Goal: Complete application form

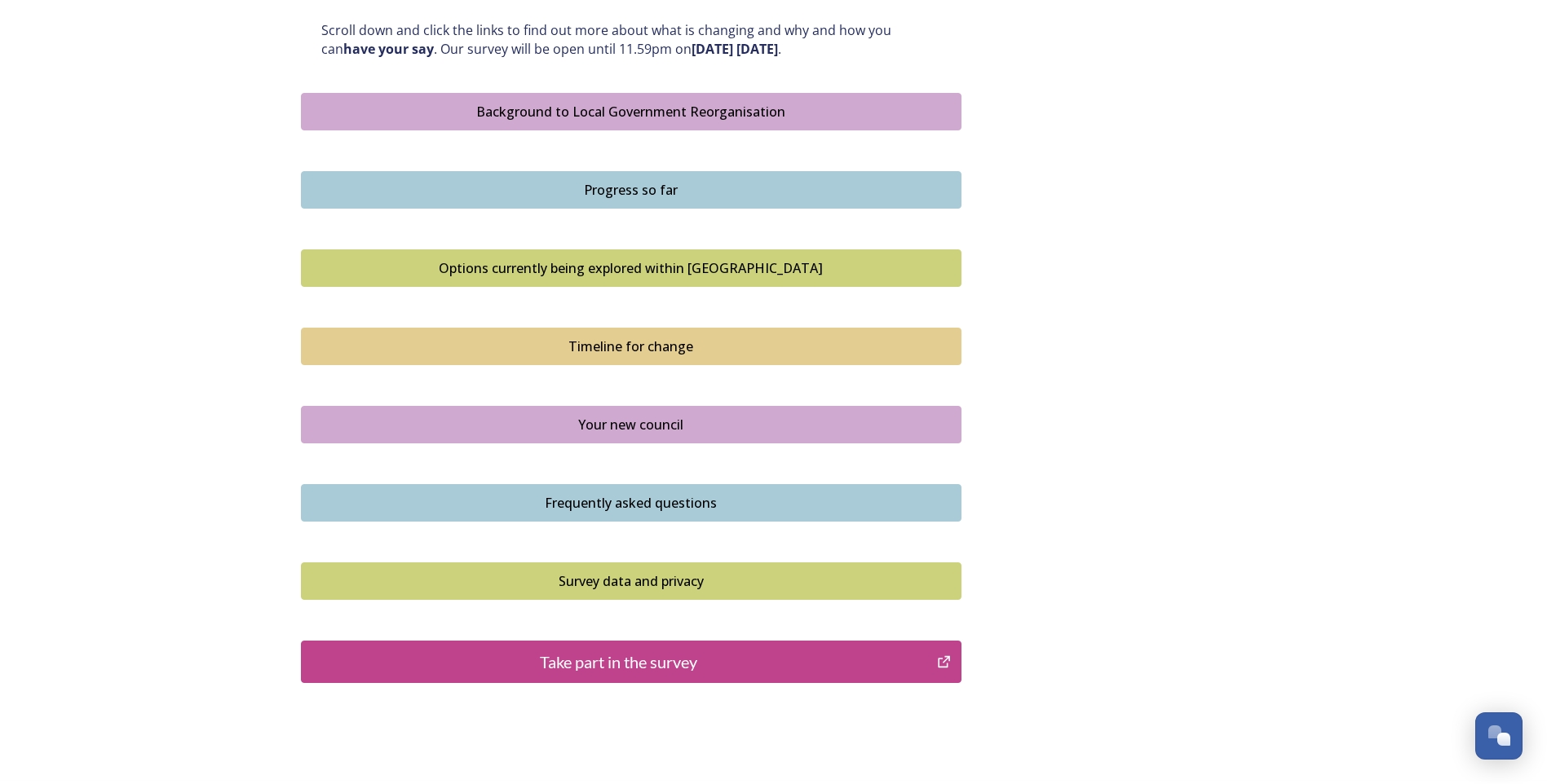
scroll to position [970, 0]
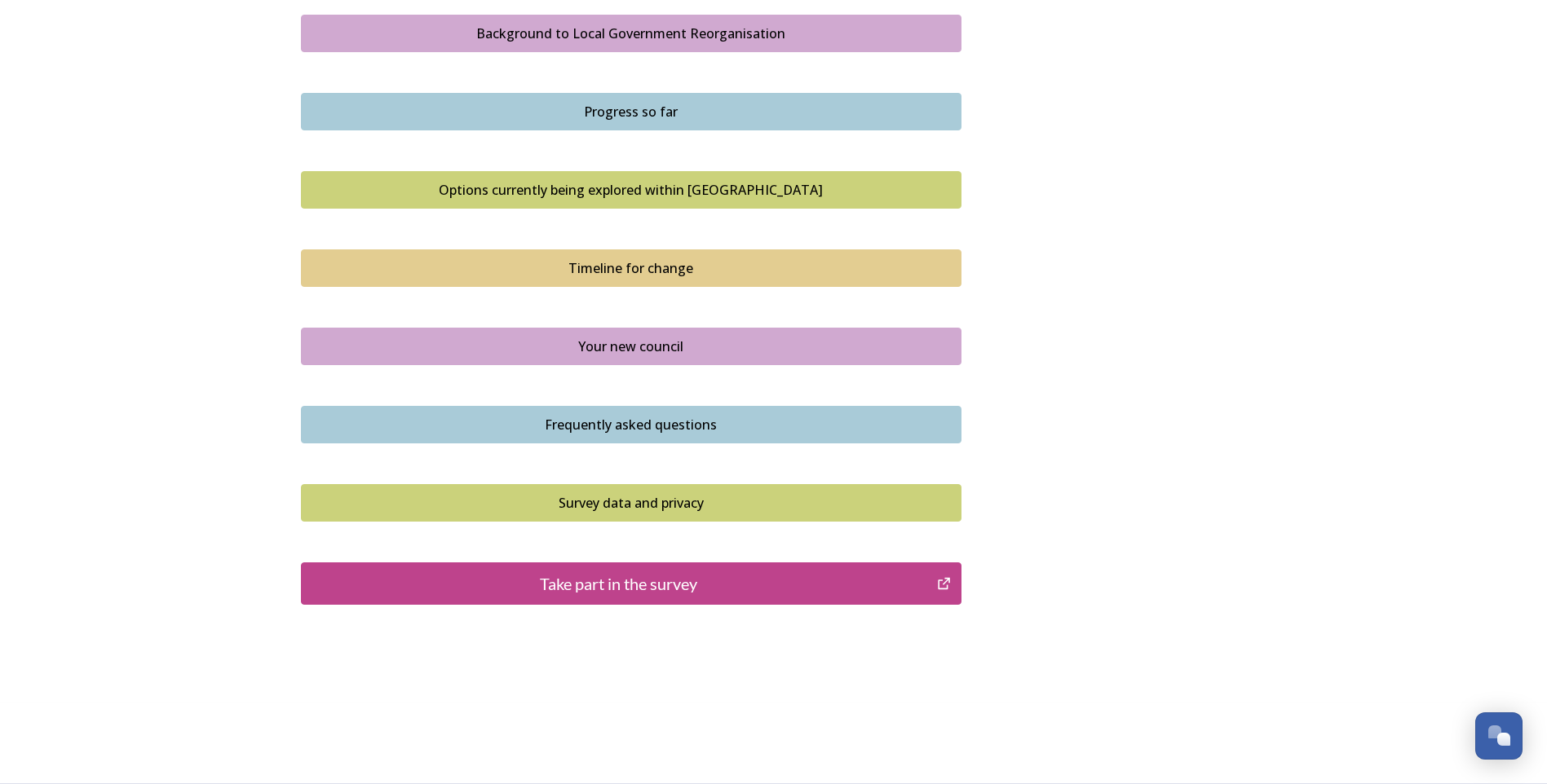
click at [746, 583] on div "Take part in the survey" at bounding box center [619, 584] width 618 height 25
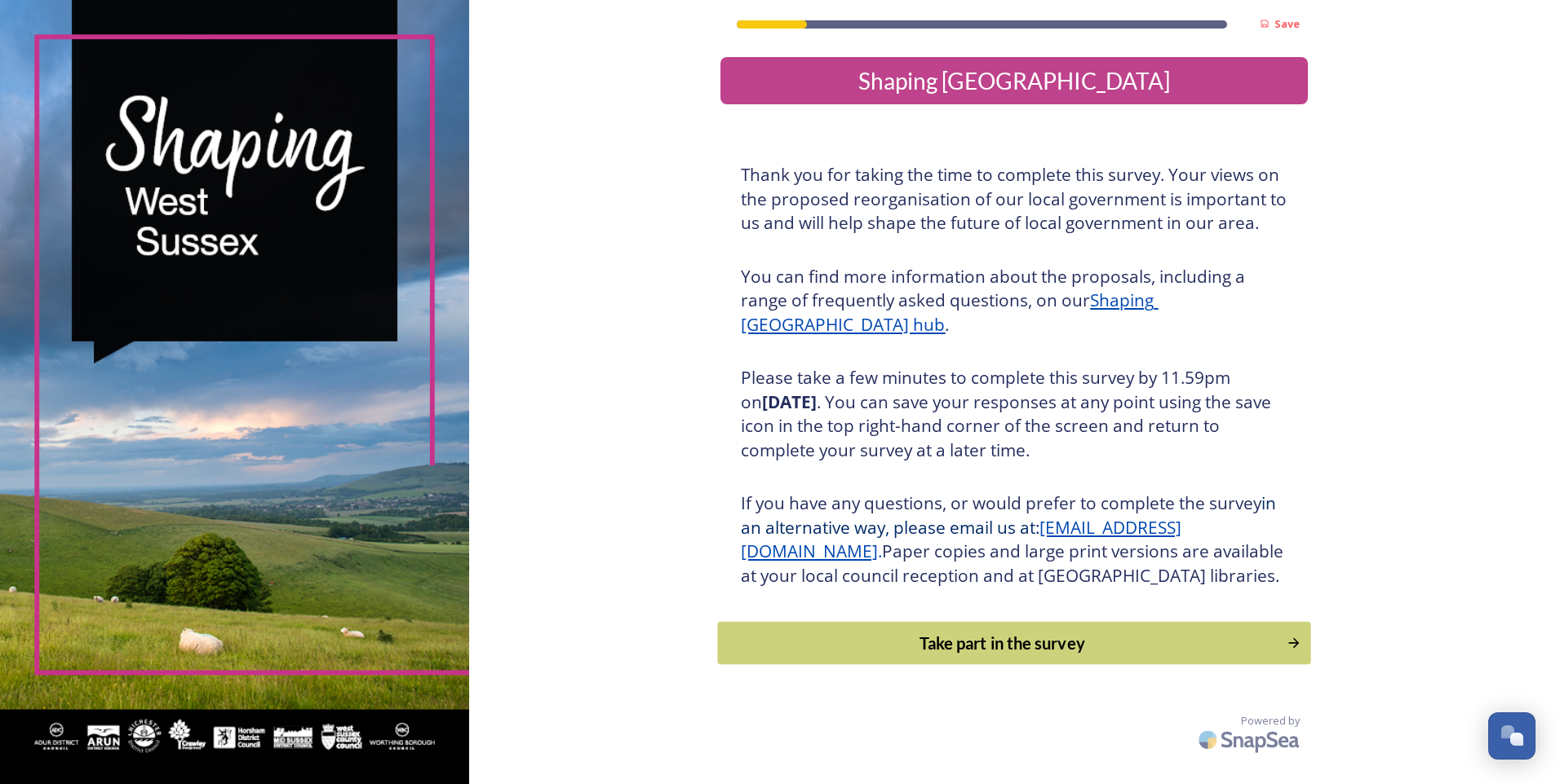
click at [936, 655] on div "Take part in the survey" at bounding box center [1003, 643] width 552 height 25
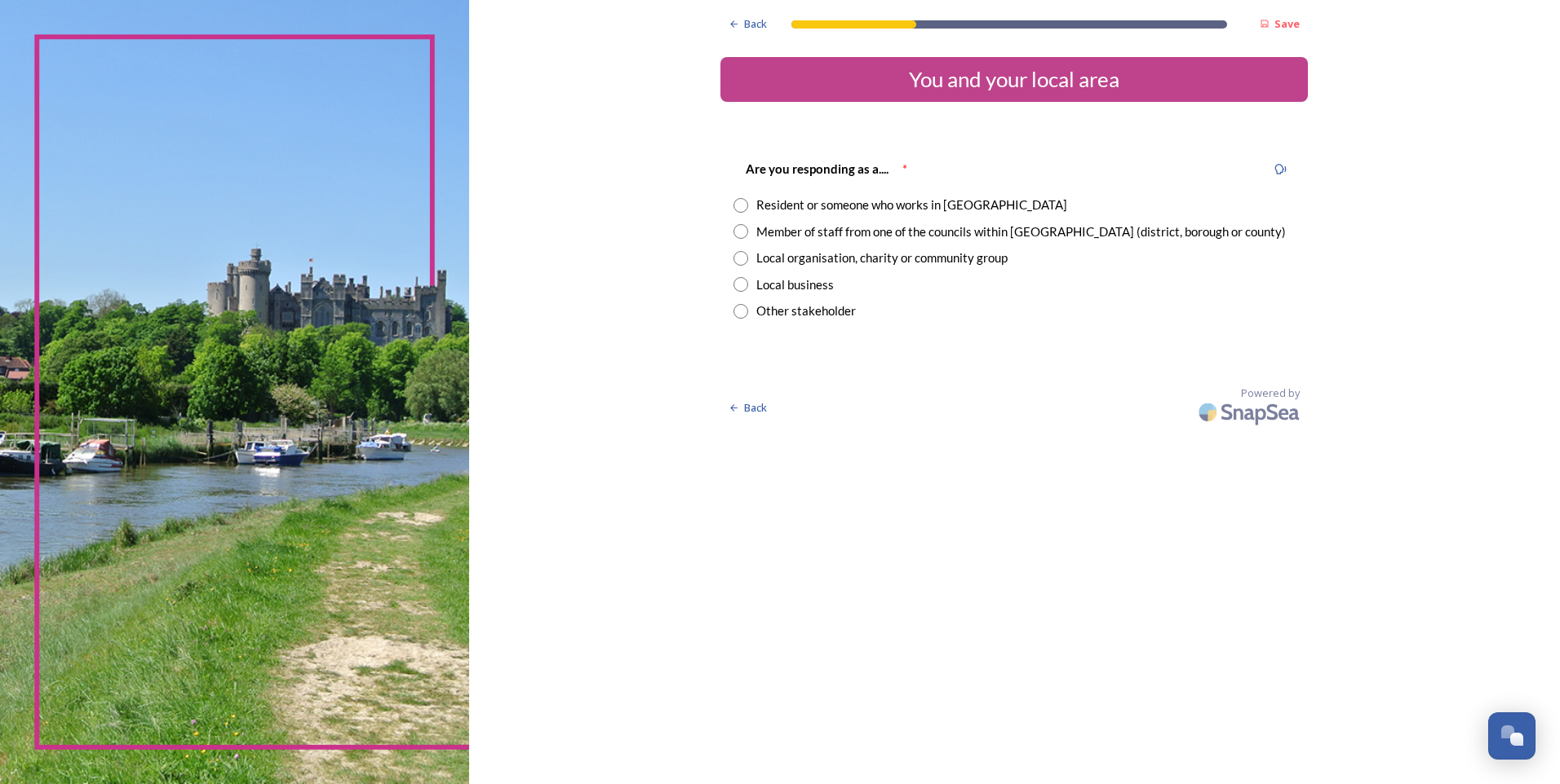
click at [739, 233] on input "radio" at bounding box center [740, 232] width 15 height 15
radio input "true"
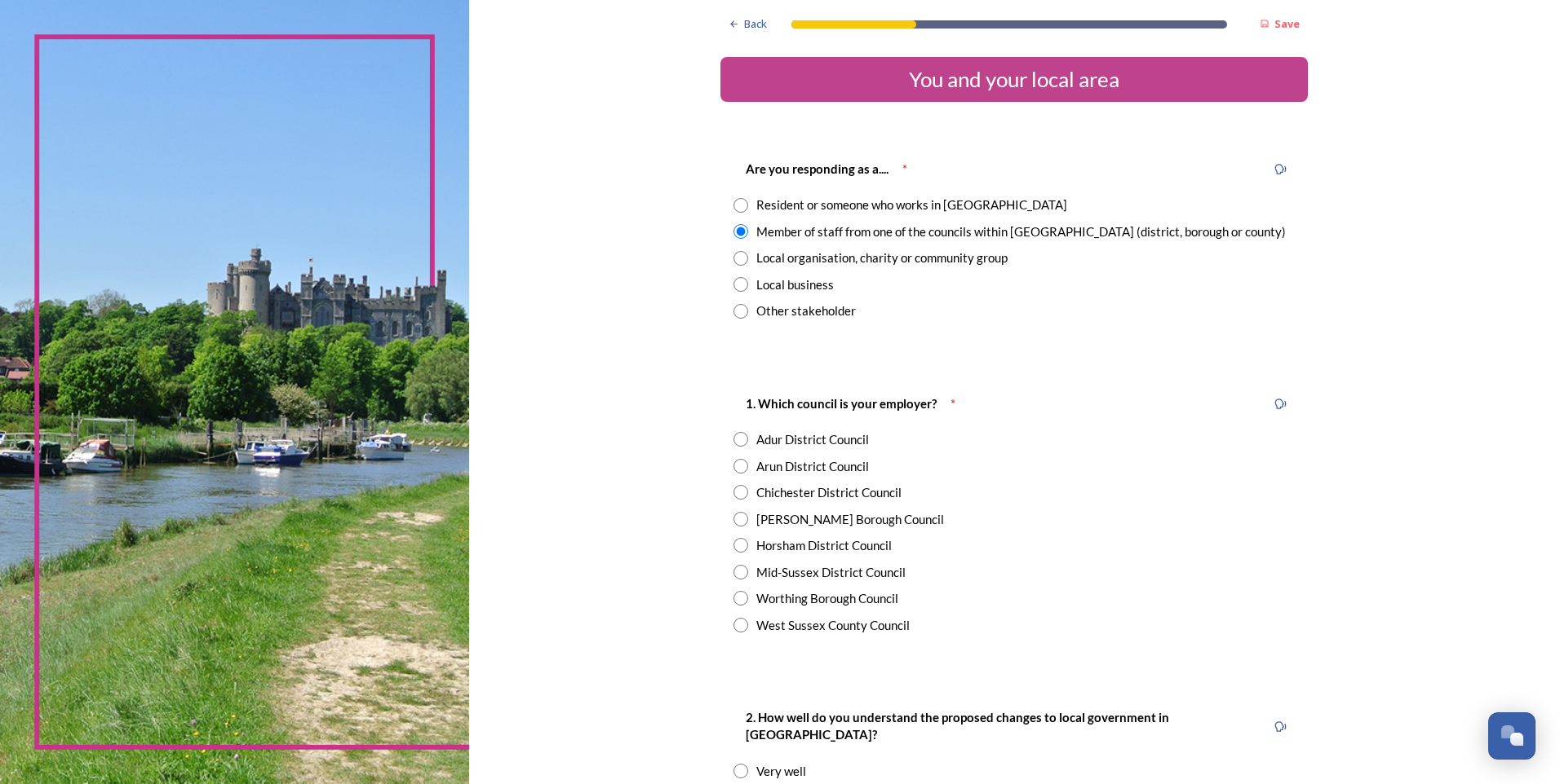
click at [737, 626] on input "radio" at bounding box center [740, 625] width 15 height 15
radio input "true"
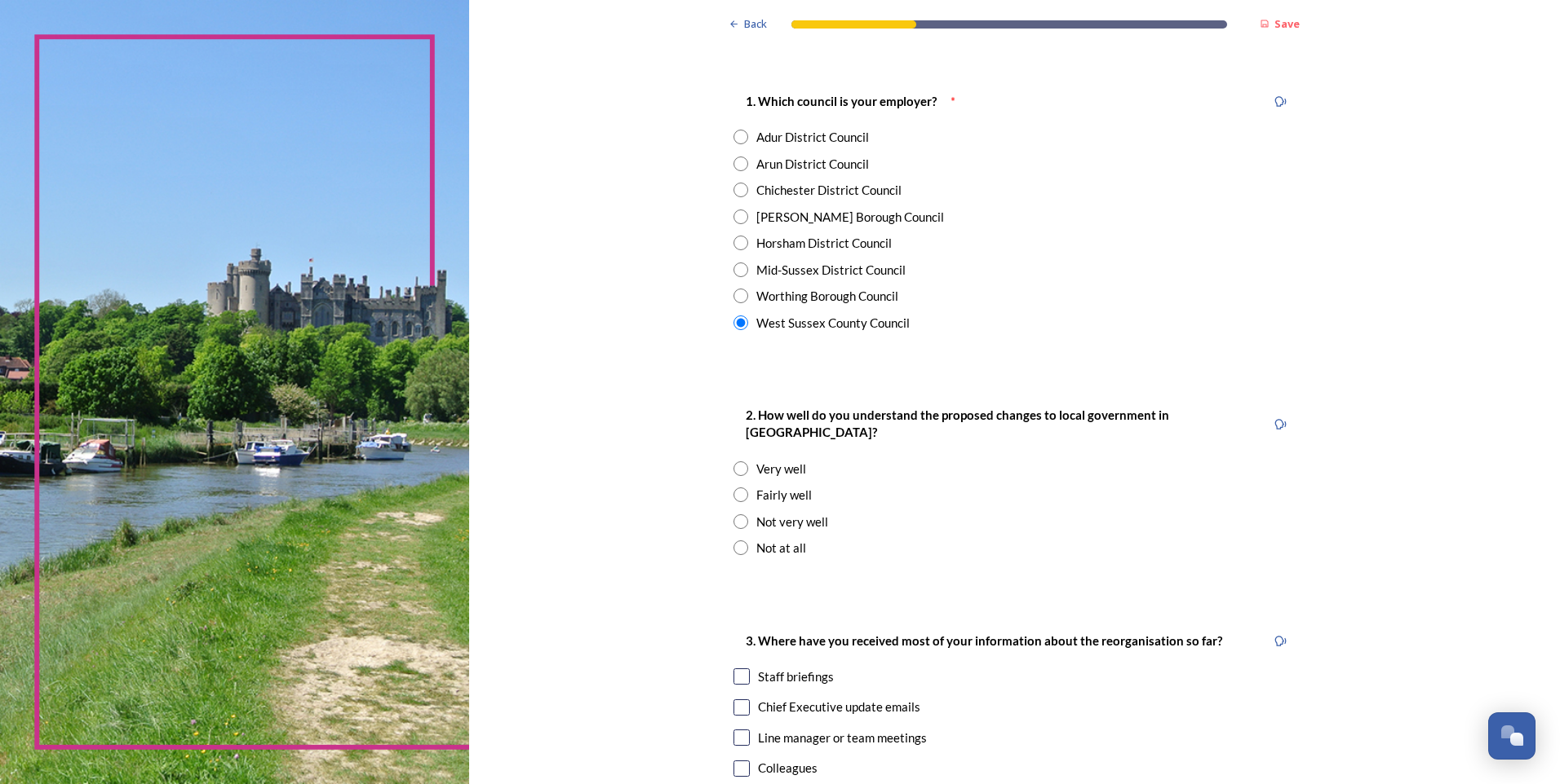
scroll to position [408, 0]
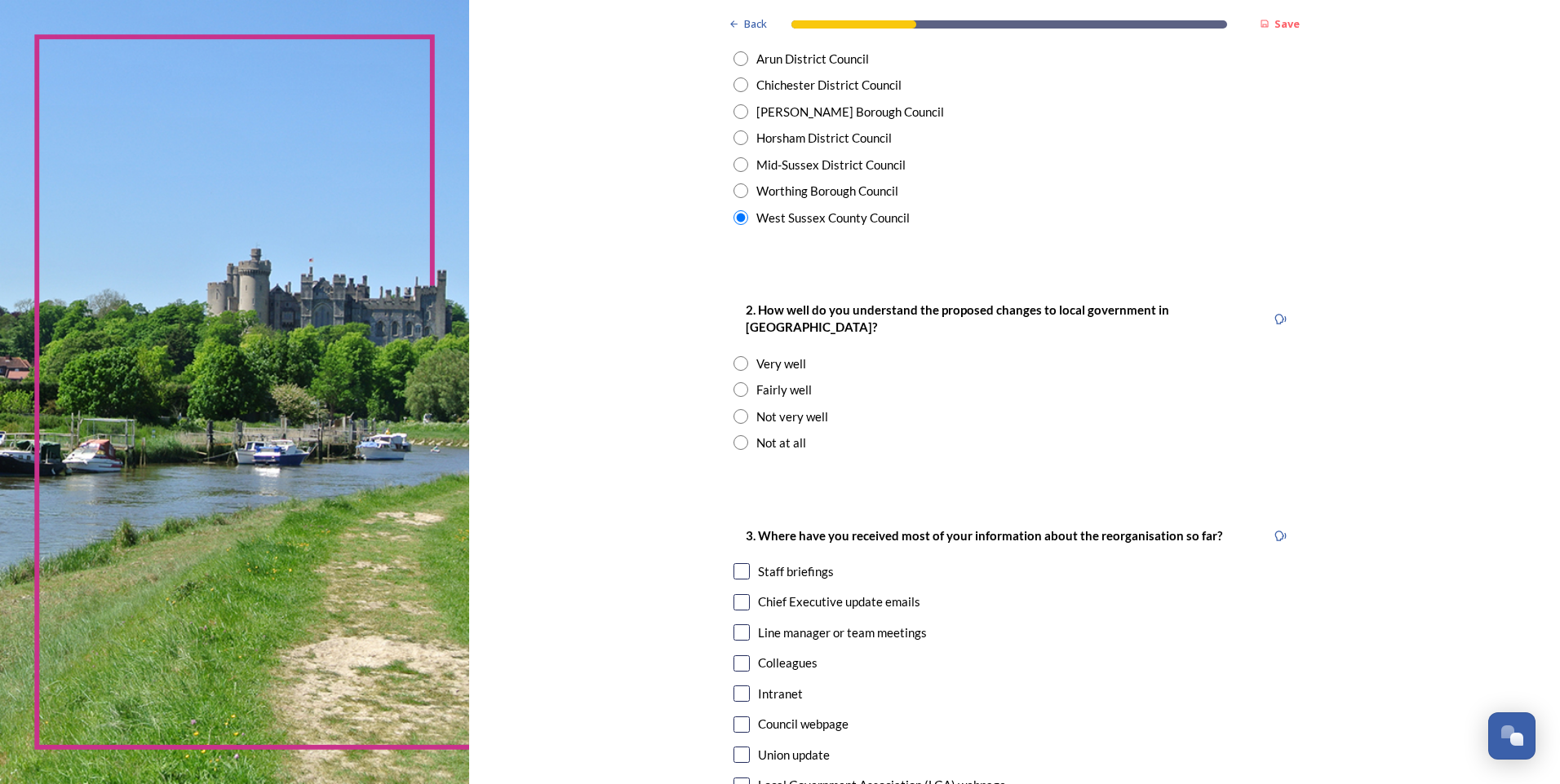
click at [735, 382] on input "radio" at bounding box center [740, 389] width 15 height 15
radio input "true"
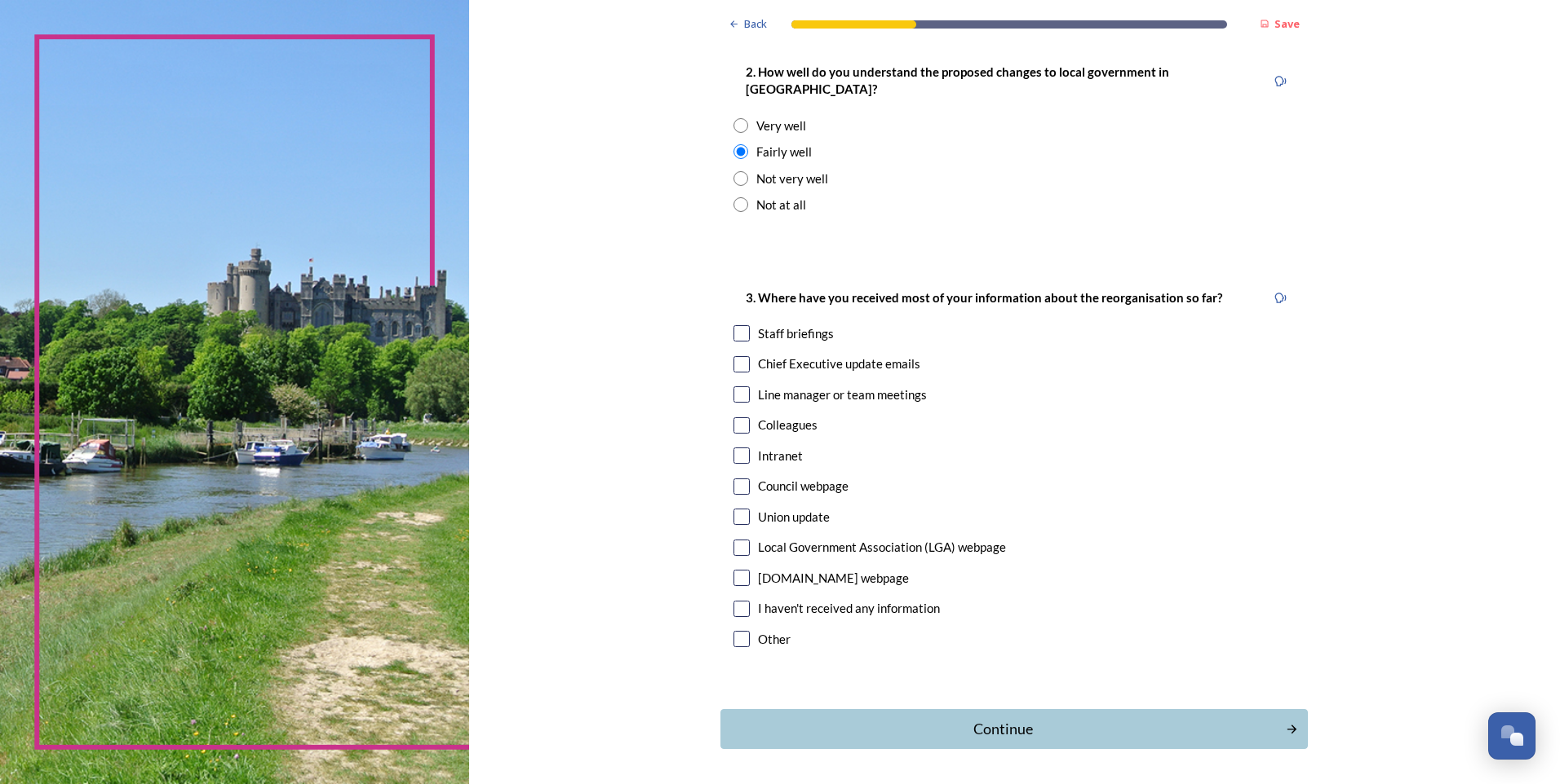
scroll to position [688, 0]
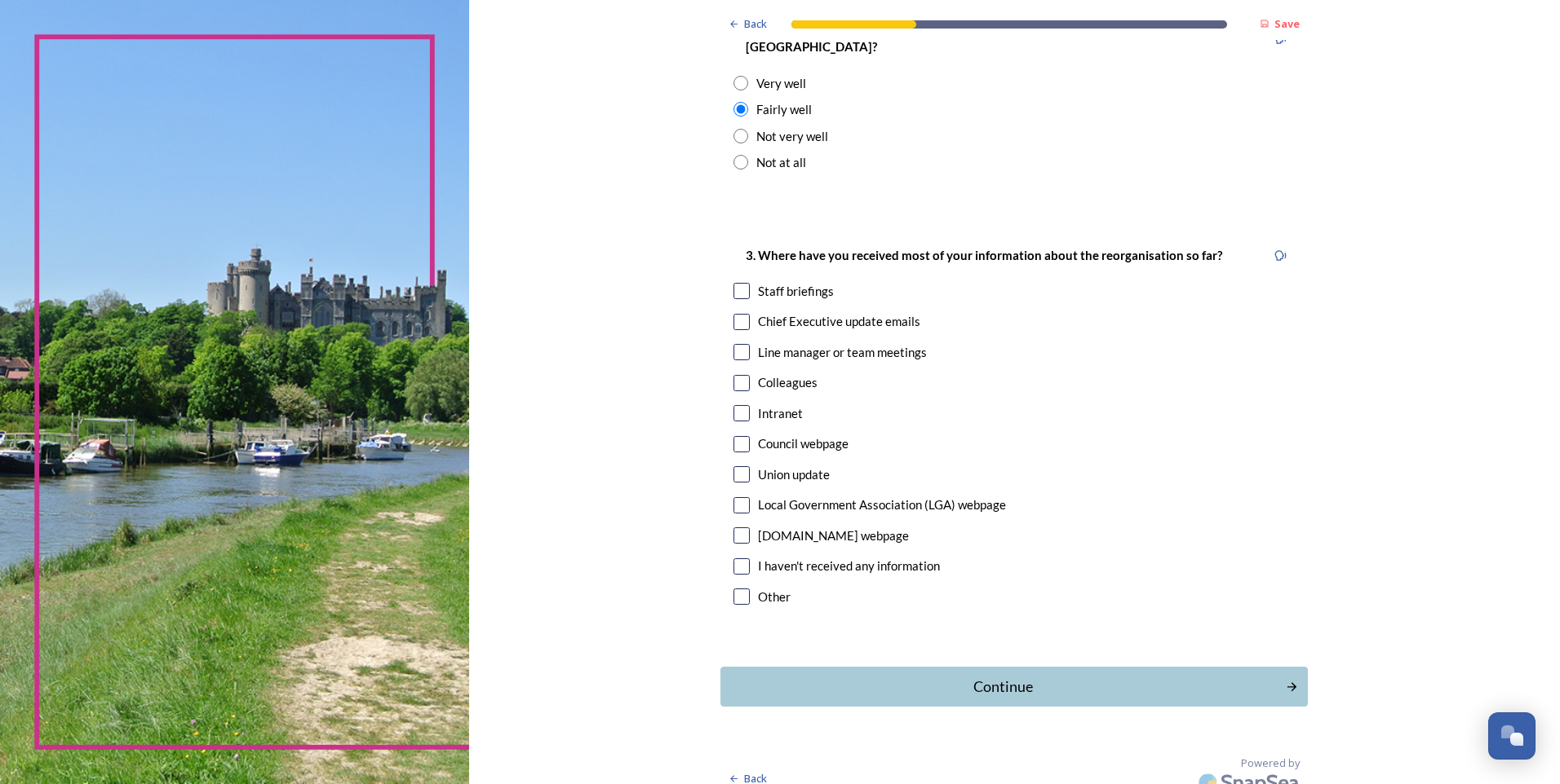
click at [733, 344] on input "checkbox" at bounding box center [741, 352] width 17 height 17
checkbox input "true"
click at [981, 676] on div "Continue" at bounding box center [1003, 686] width 553 height 22
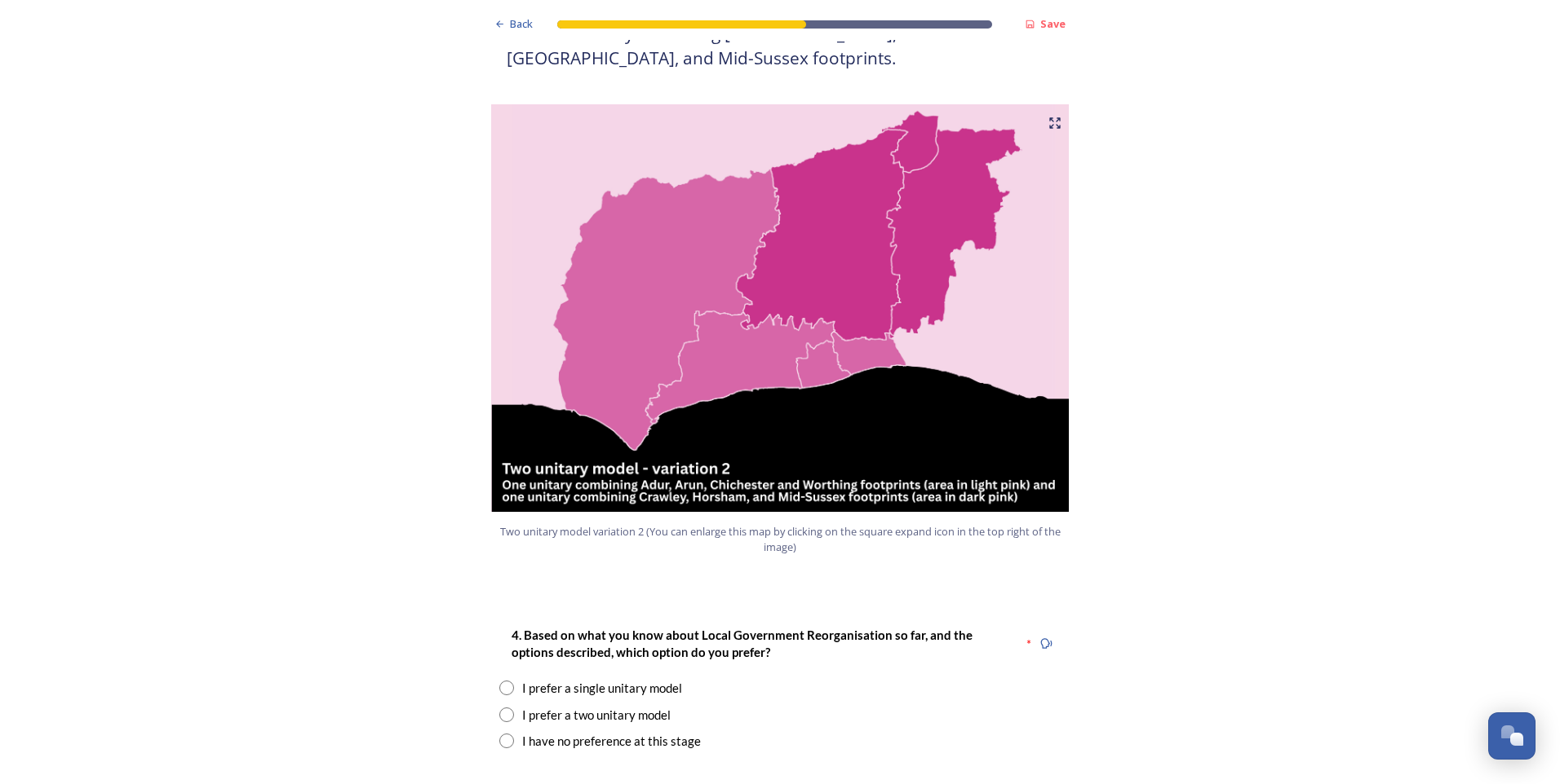
scroll to position [1794, 0]
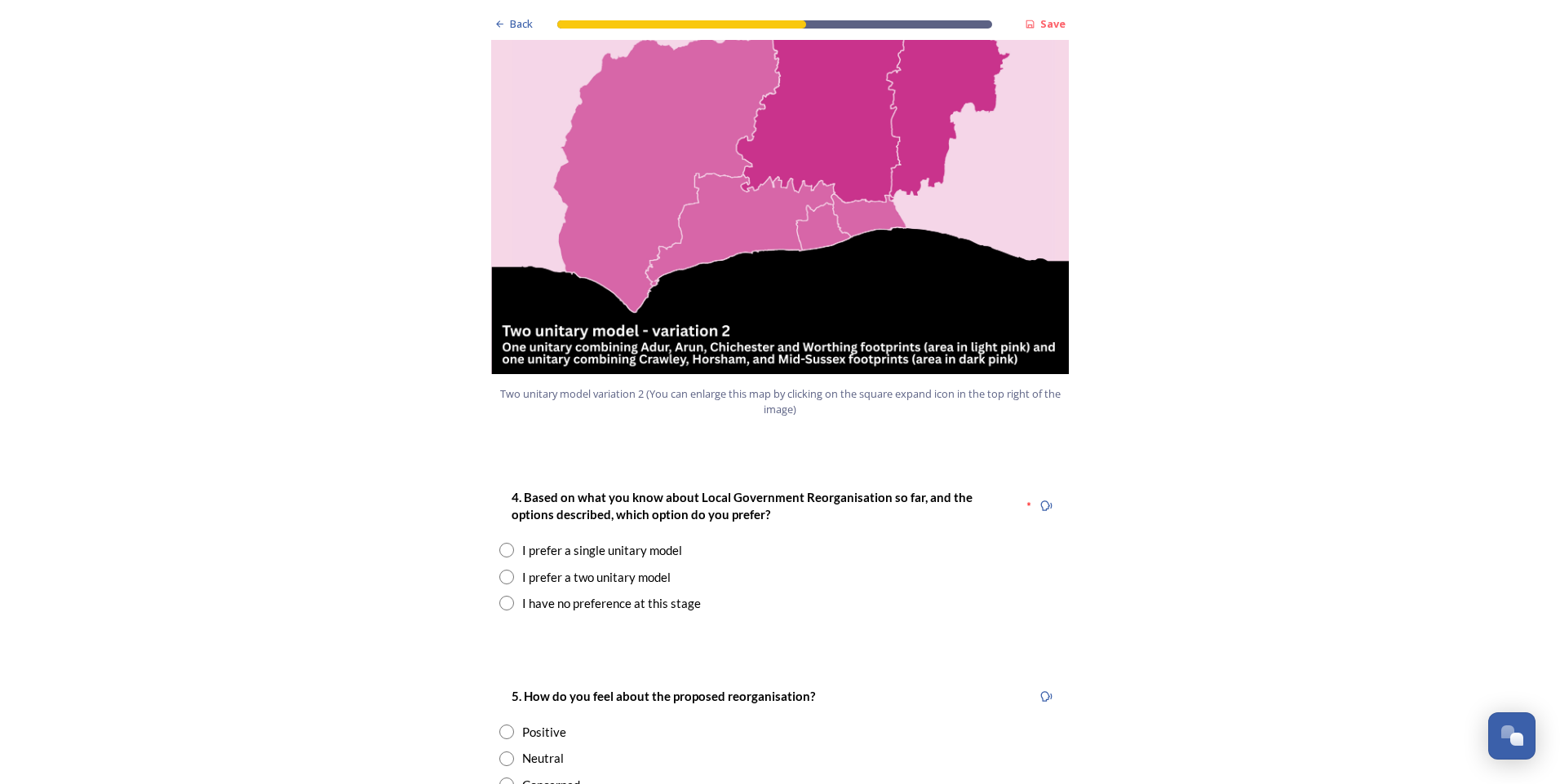
click at [499, 570] on input "radio" at bounding box center [506, 577] width 15 height 15
radio input "true"
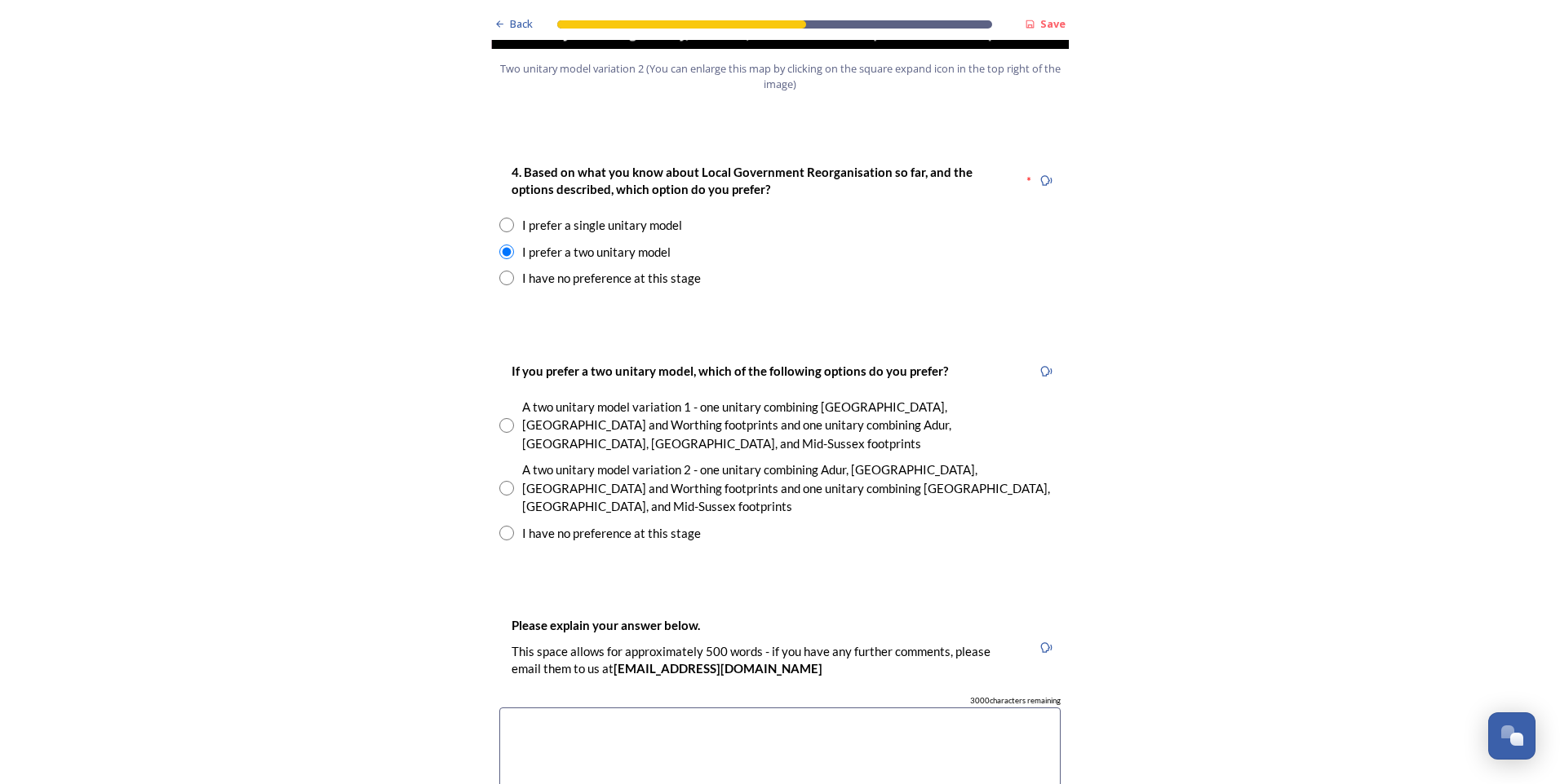
scroll to position [2119, 0]
click at [499, 418] on input "radio" at bounding box center [506, 425] width 15 height 15
radio input "true"
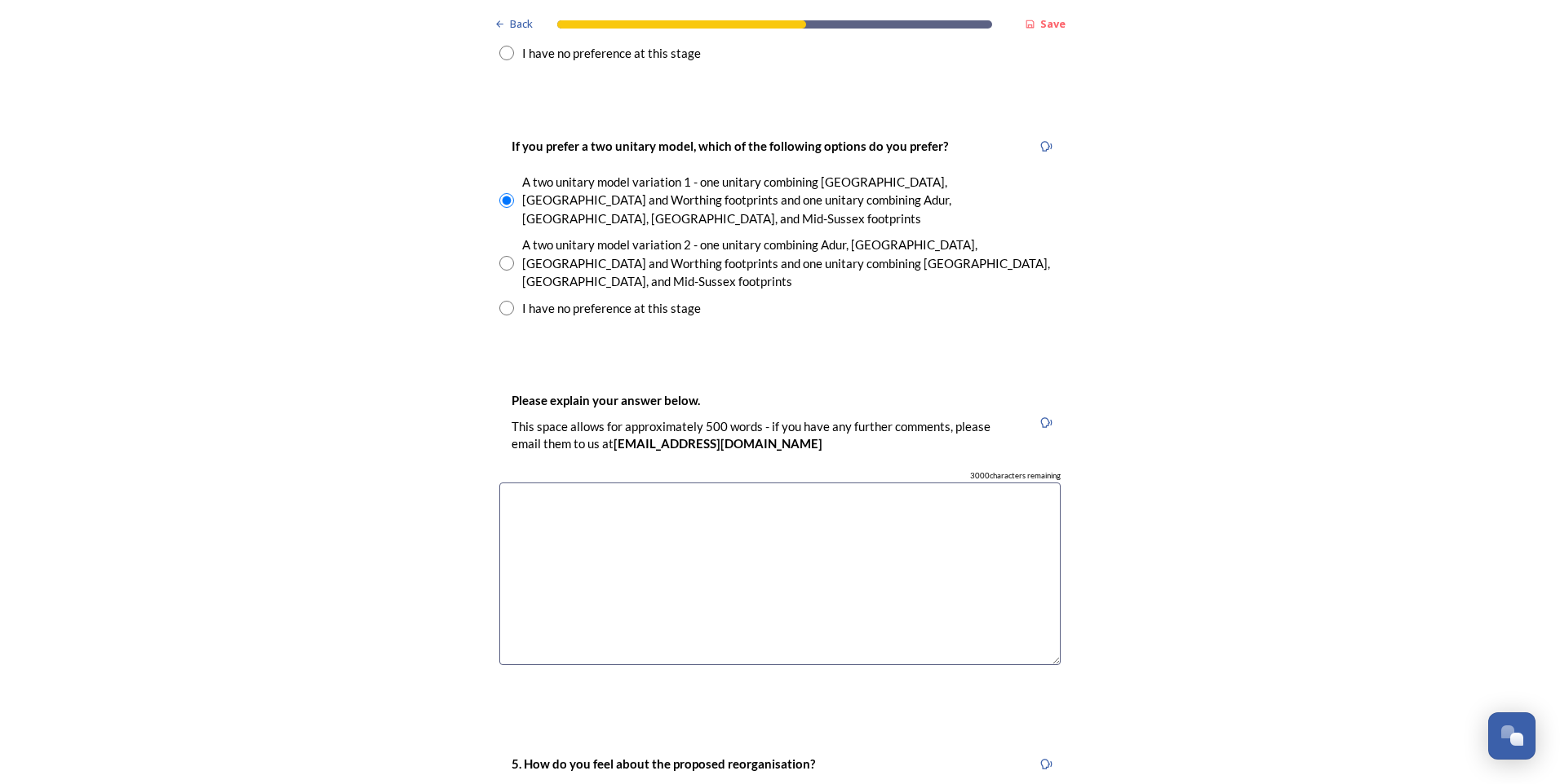
scroll to position [2364, 0]
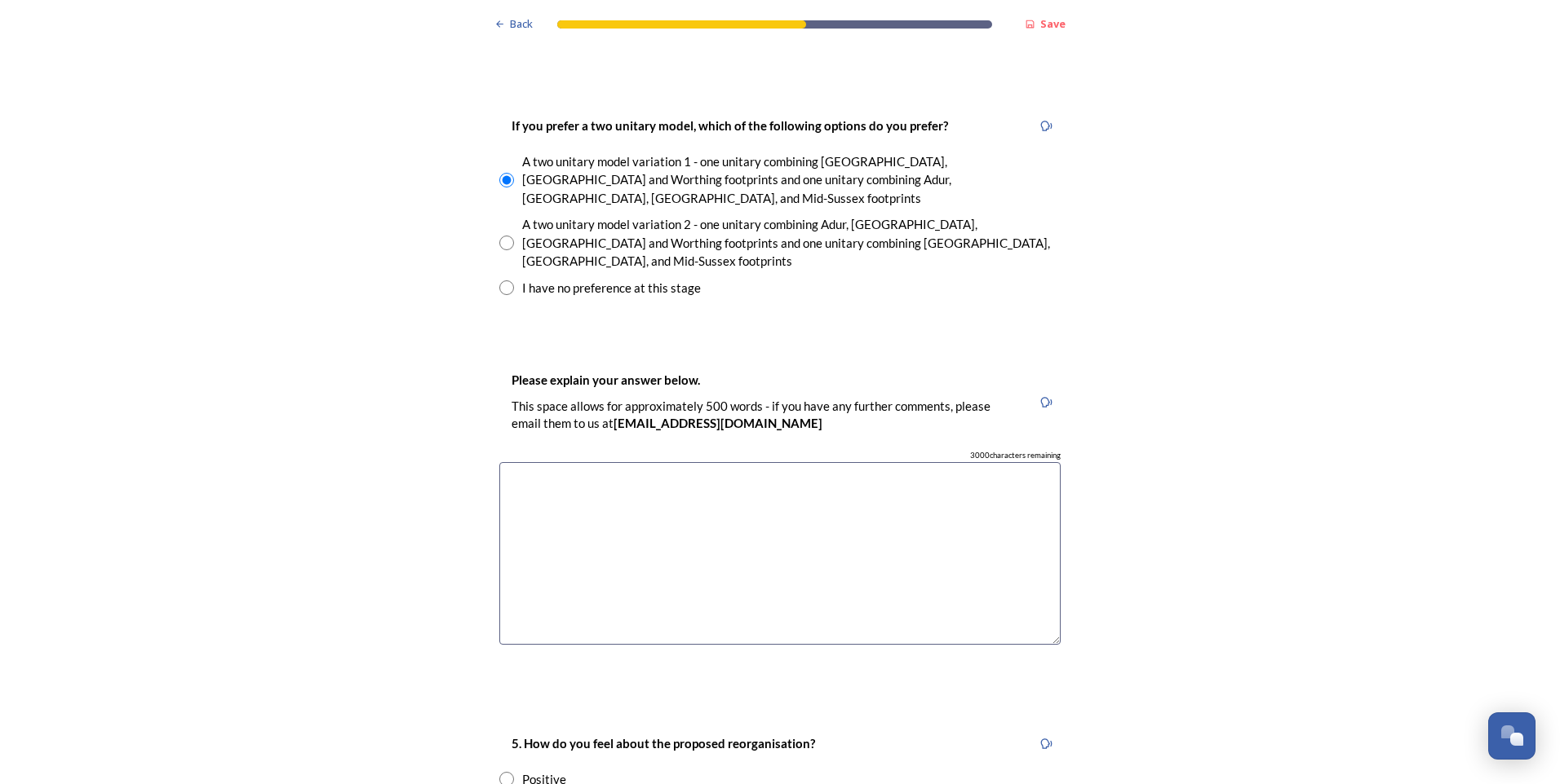
click at [698, 462] on textarea at bounding box center [779, 554] width 561 height 183
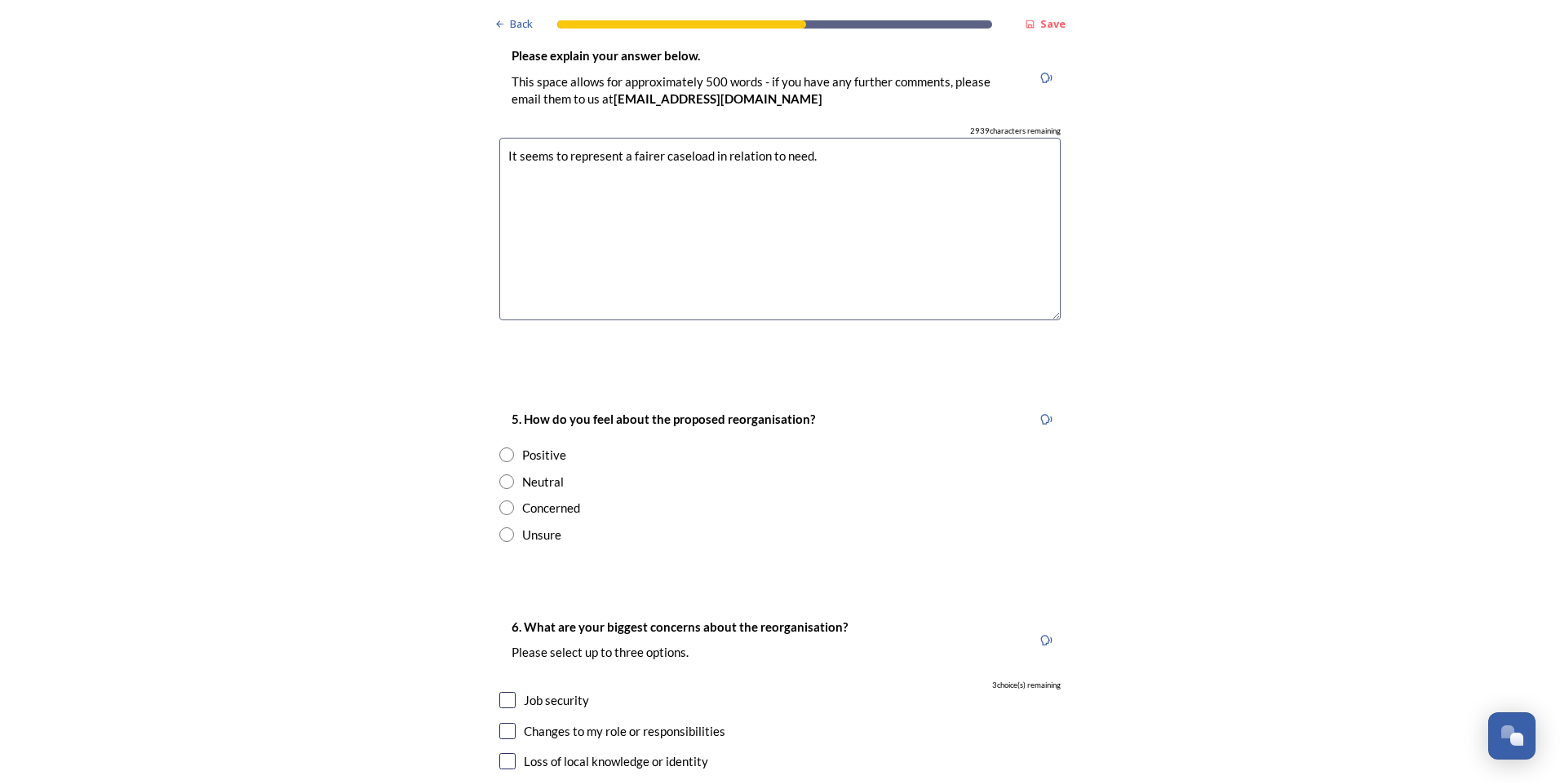
scroll to position [2690, 0]
type textarea "It seems to represent a fairer caseload in relation to need."
click at [503, 473] on input "radio" at bounding box center [506, 480] width 15 height 15
radio input "true"
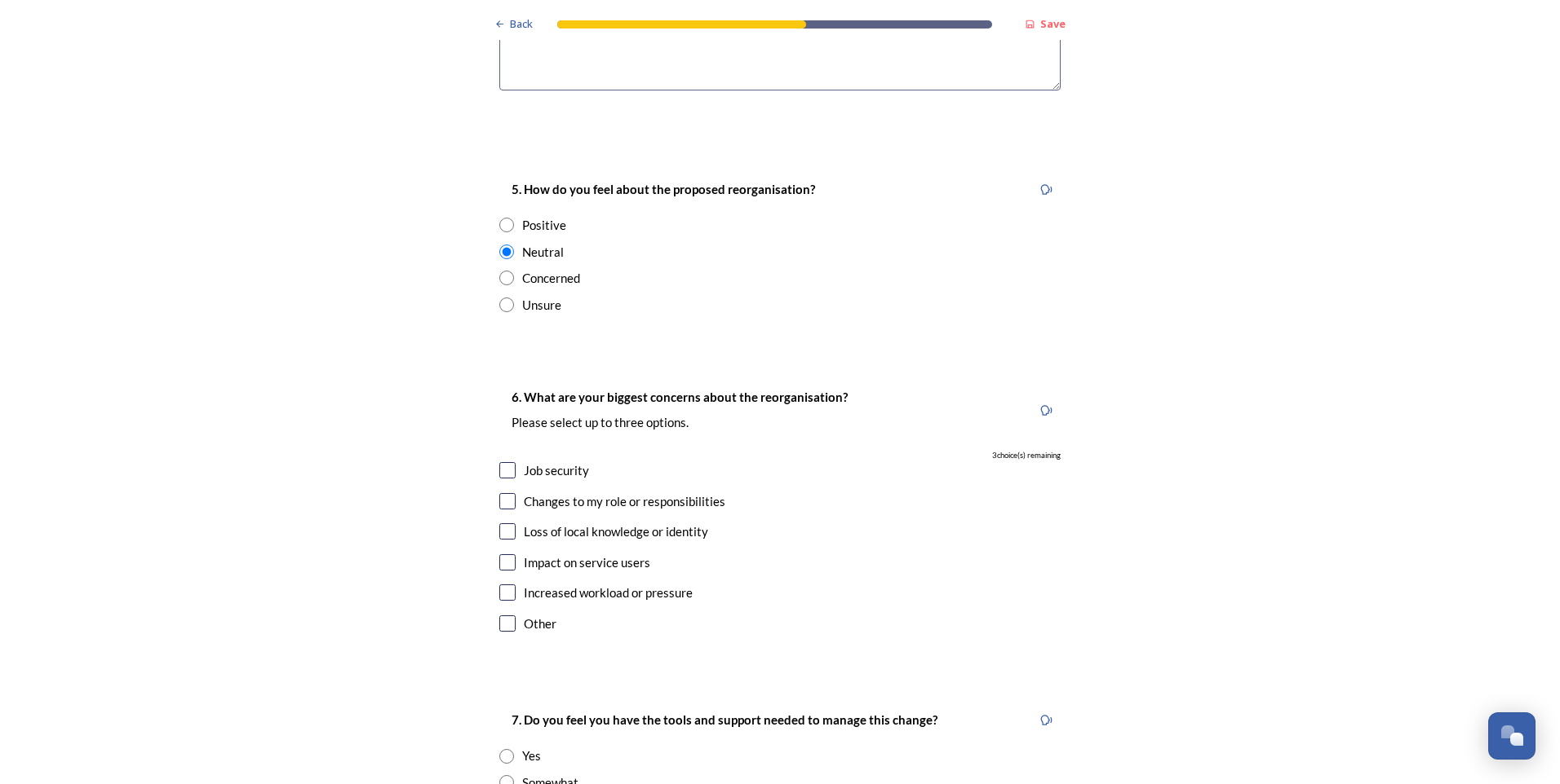
scroll to position [2935, 0]
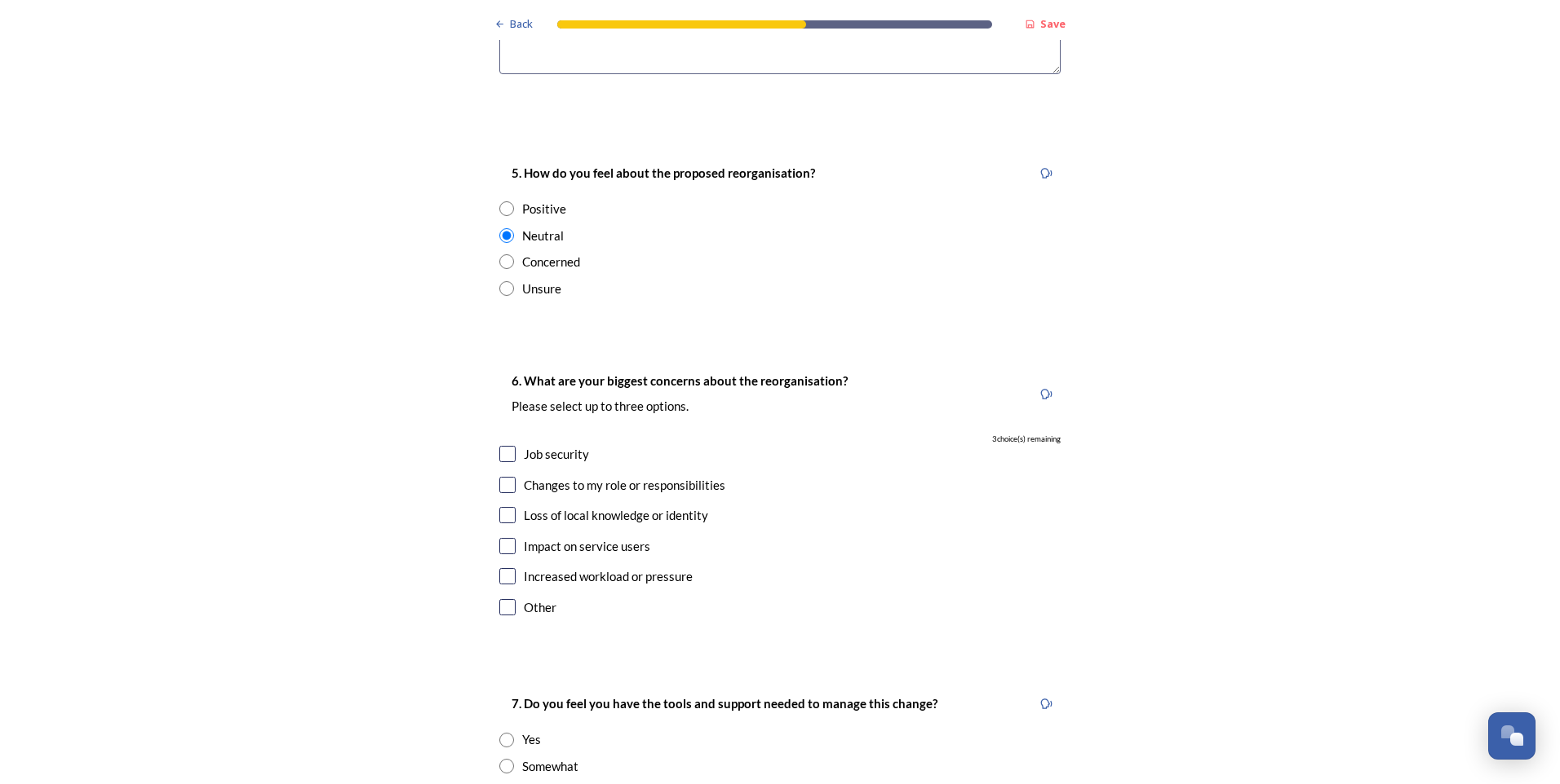
click at [503, 477] on input "checkbox" at bounding box center [507, 484] width 17 height 17
checkbox input "true"
click at [506, 446] on input "checkbox" at bounding box center [507, 454] width 17 height 17
checkbox input "true"
click at [499, 538] on input "checkbox" at bounding box center [507, 546] width 17 height 17
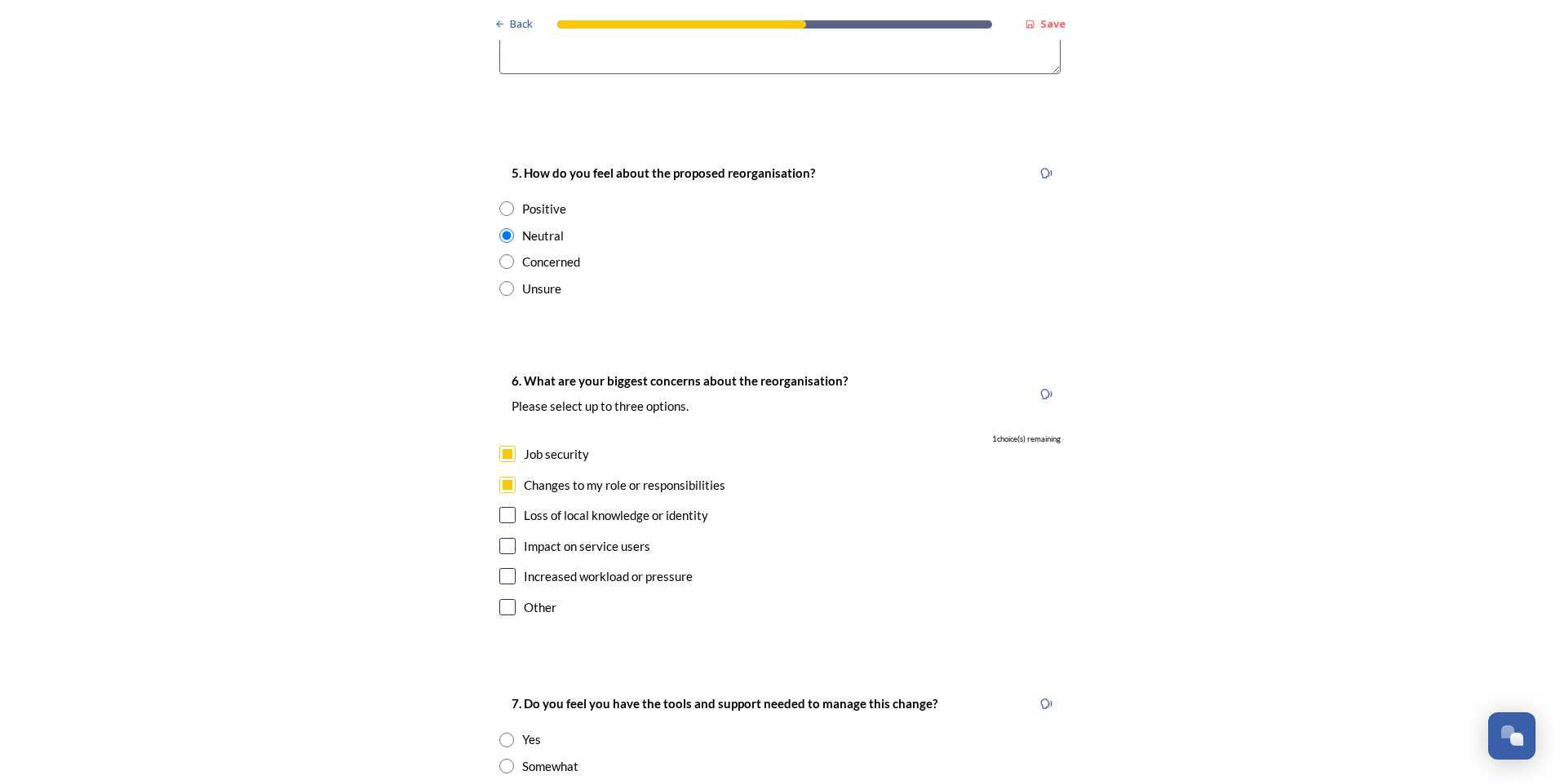
checkbox input "true"
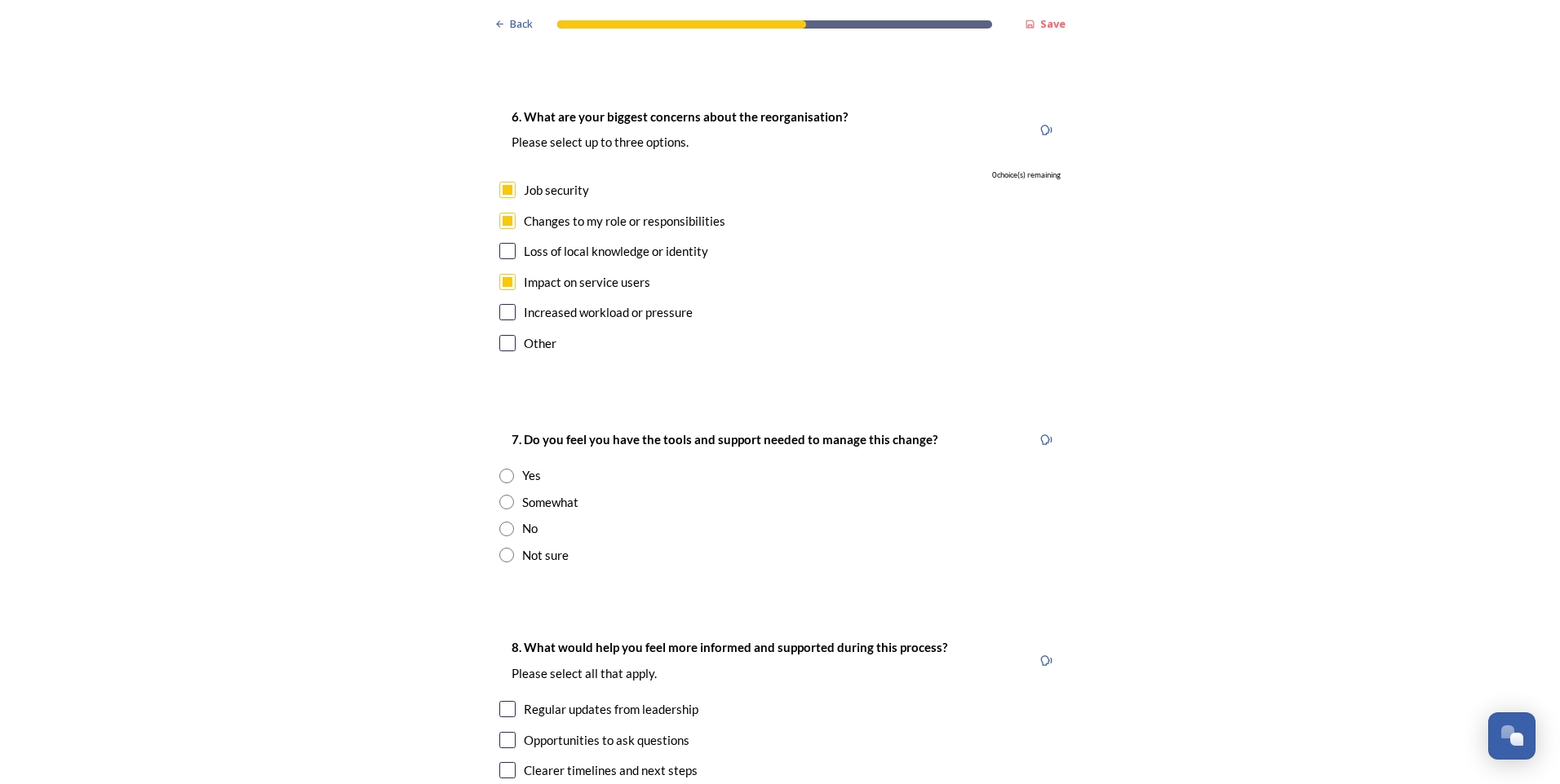
scroll to position [3261, 0]
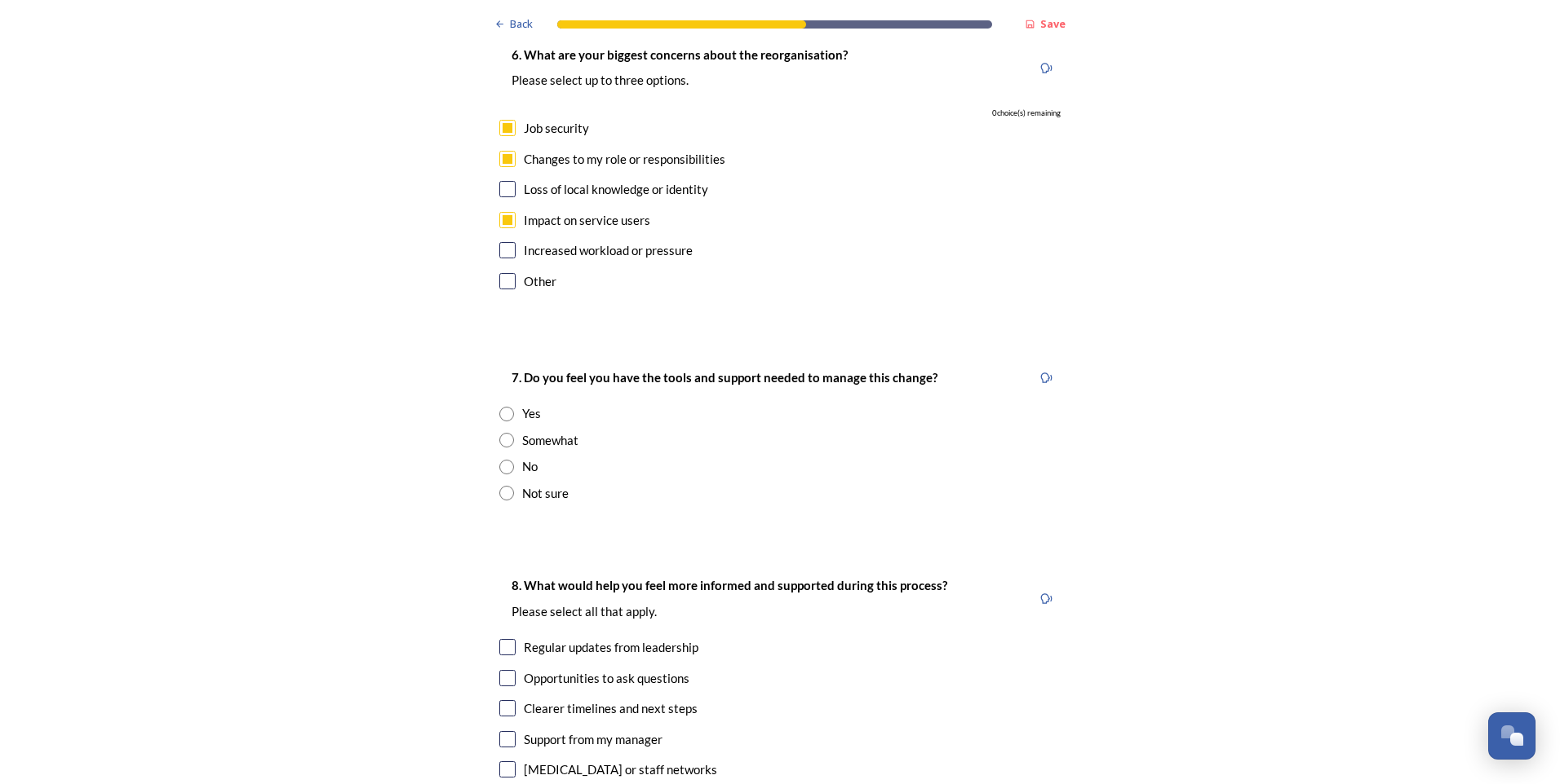
click at [501, 433] on input "radio" at bounding box center [506, 440] width 15 height 15
radio input "true"
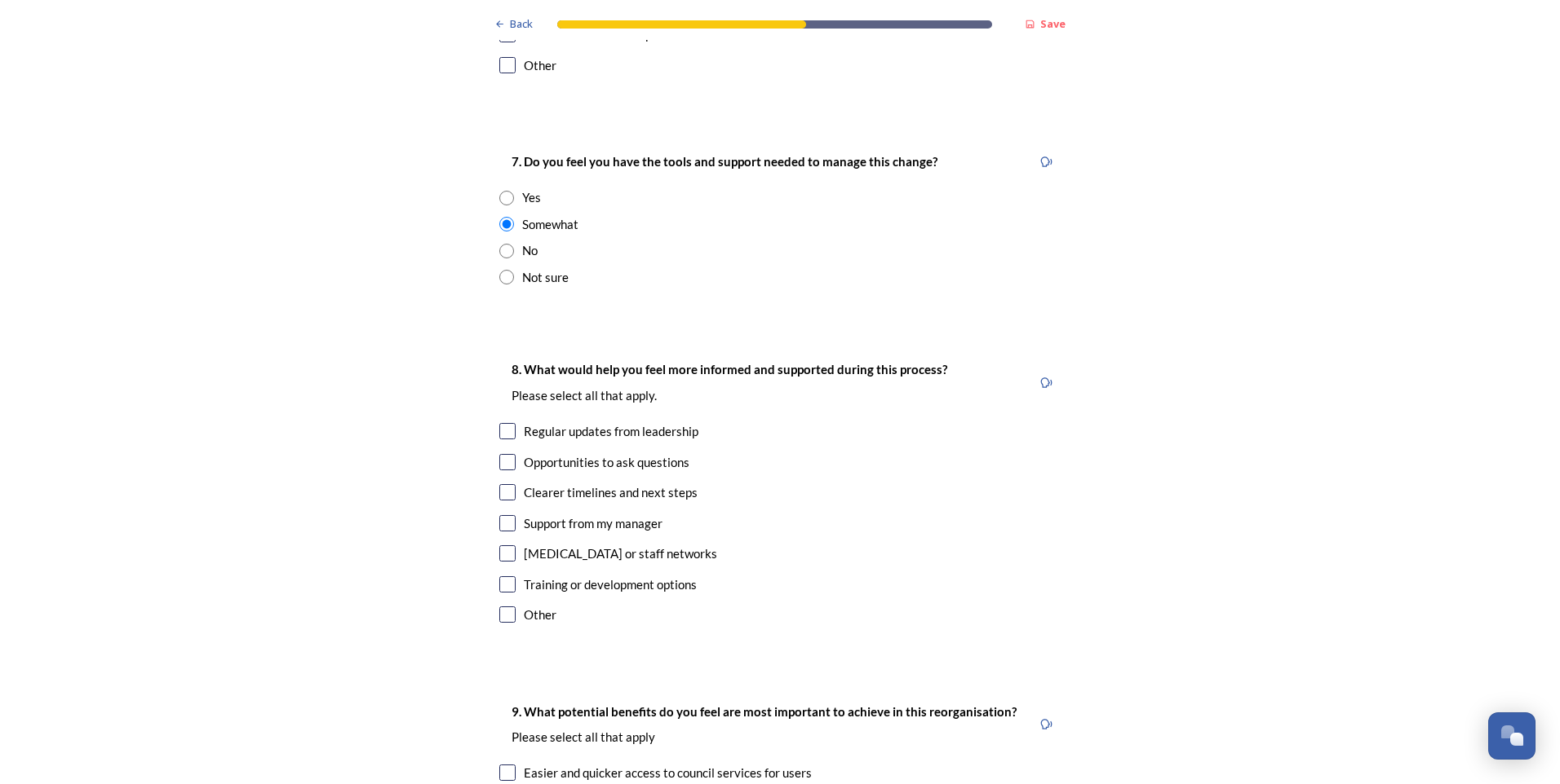
scroll to position [3506, 0]
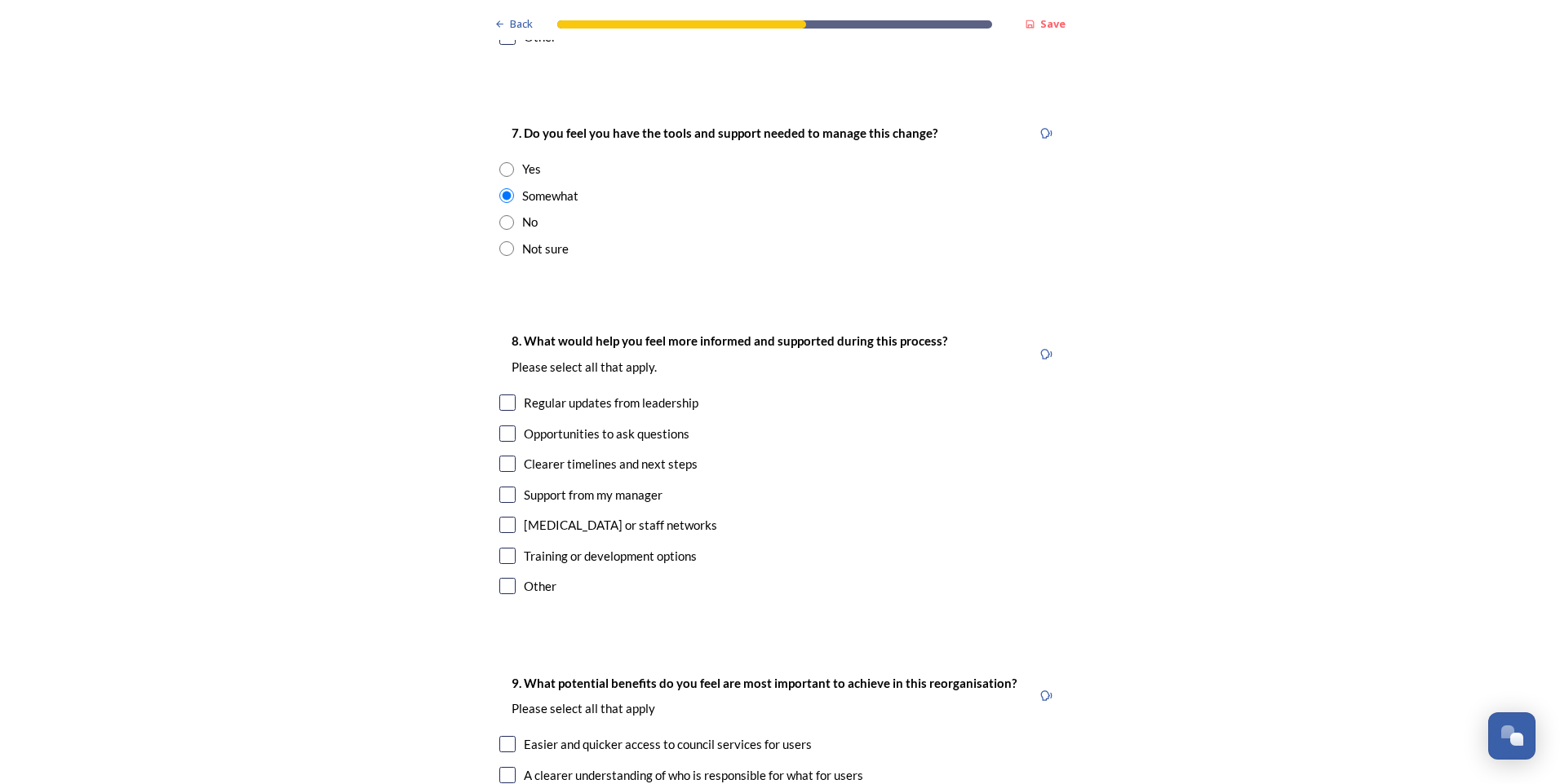
click at [502, 395] on input "checkbox" at bounding box center [507, 403] width 17 height 17
checkbox input "true"
click at [500, 425] on input "checkbox" at bounding box center [507, 433] width 17 height 17
checkbox input "true"
click at [509, 455] on input "checkbox" at bounding box center [507, 463] width 17 height 17
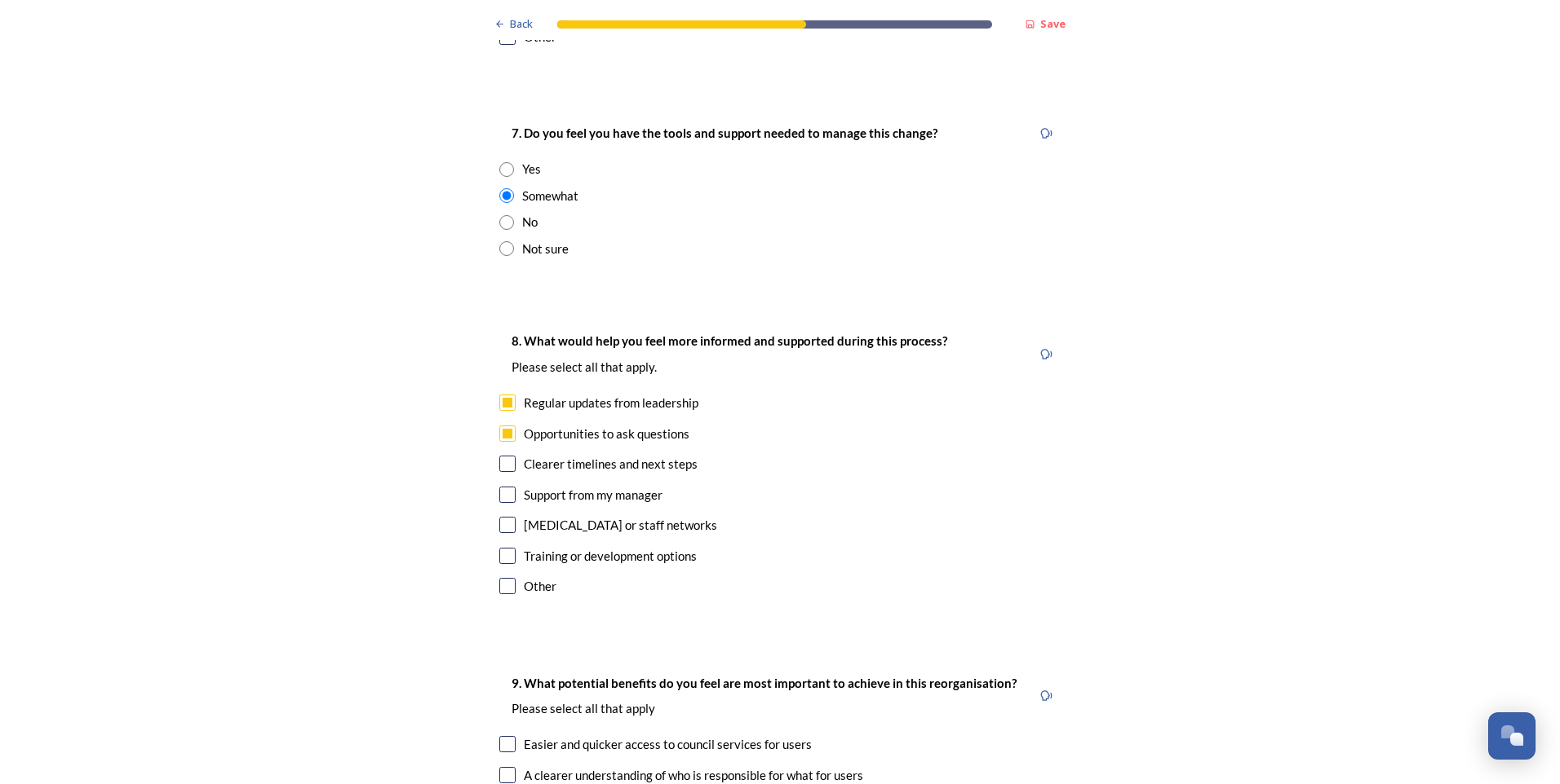
checkbox input "true"
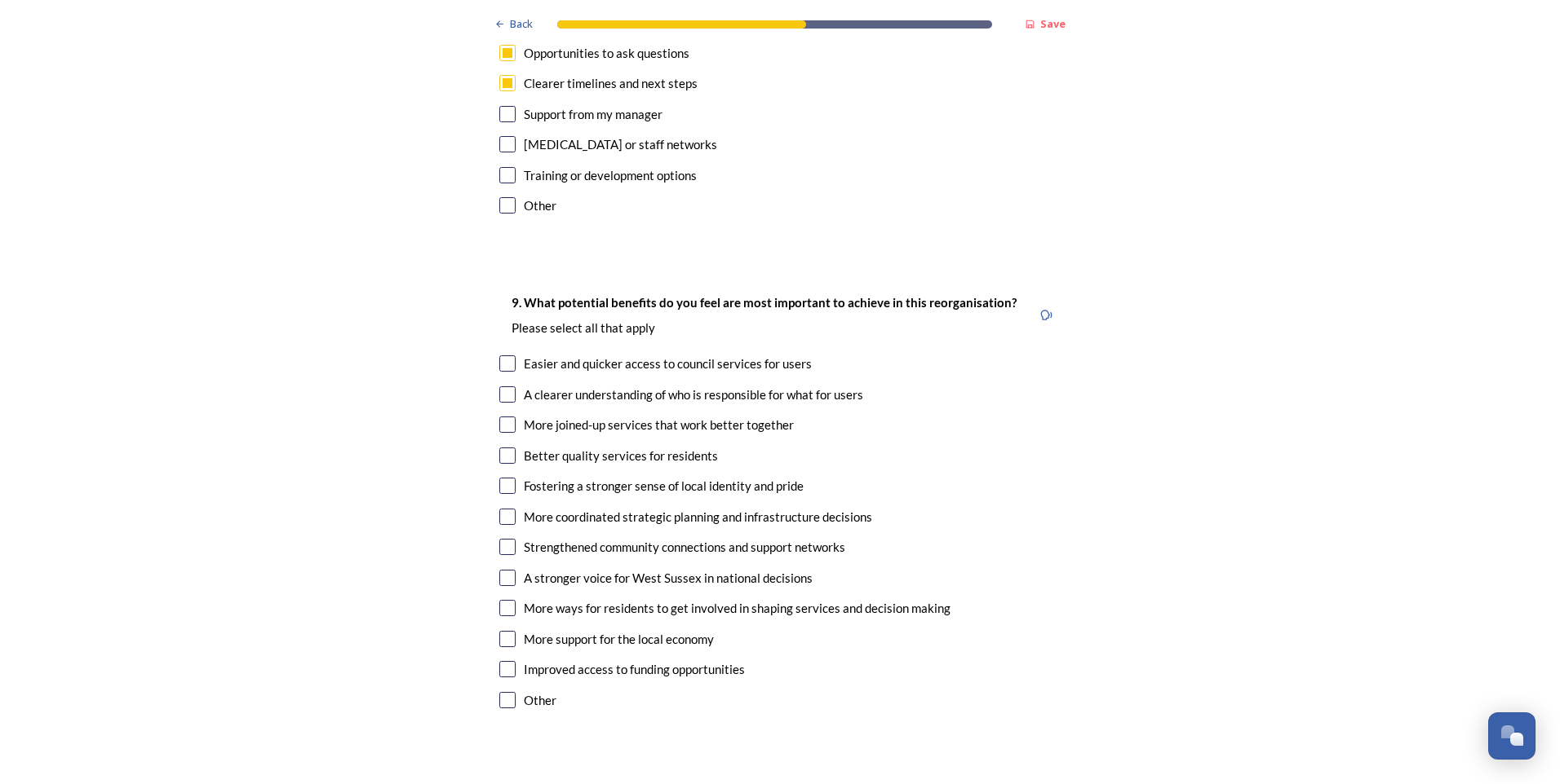
scroll to position [3913, 0]
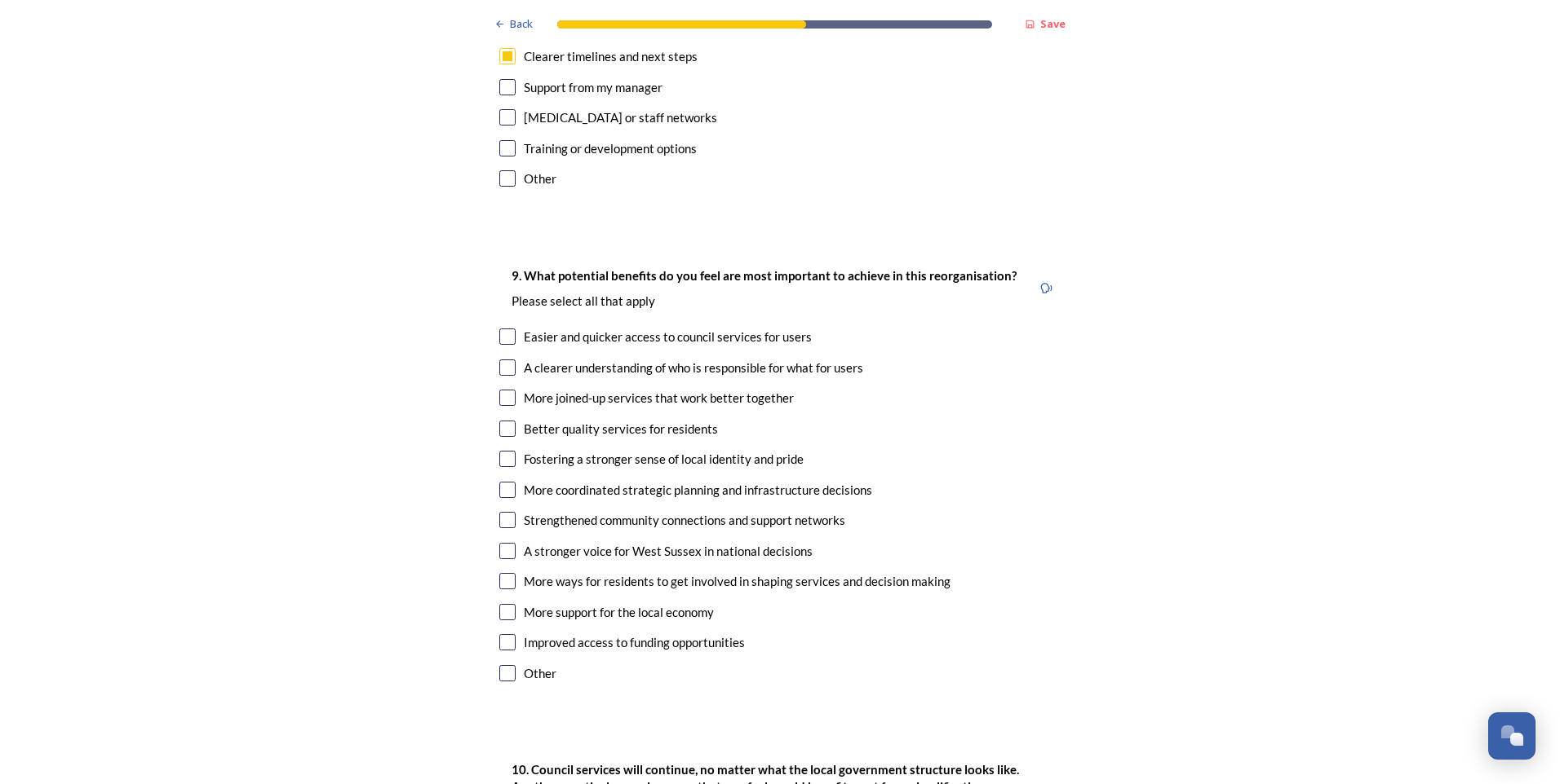
click at [502, 359] on input "checkbox" at bounding box center [507, 367] width 17 height 17
checkbox input "true"
click at [502, 421] on input "checkbox" at bounding box center [507, 429] width 17 height 17
checkbox input "true"
click at [499, 450] on div "Fostering a stronger sense of local identity and pride" at bounding box center [779, 459] width 561 height 18
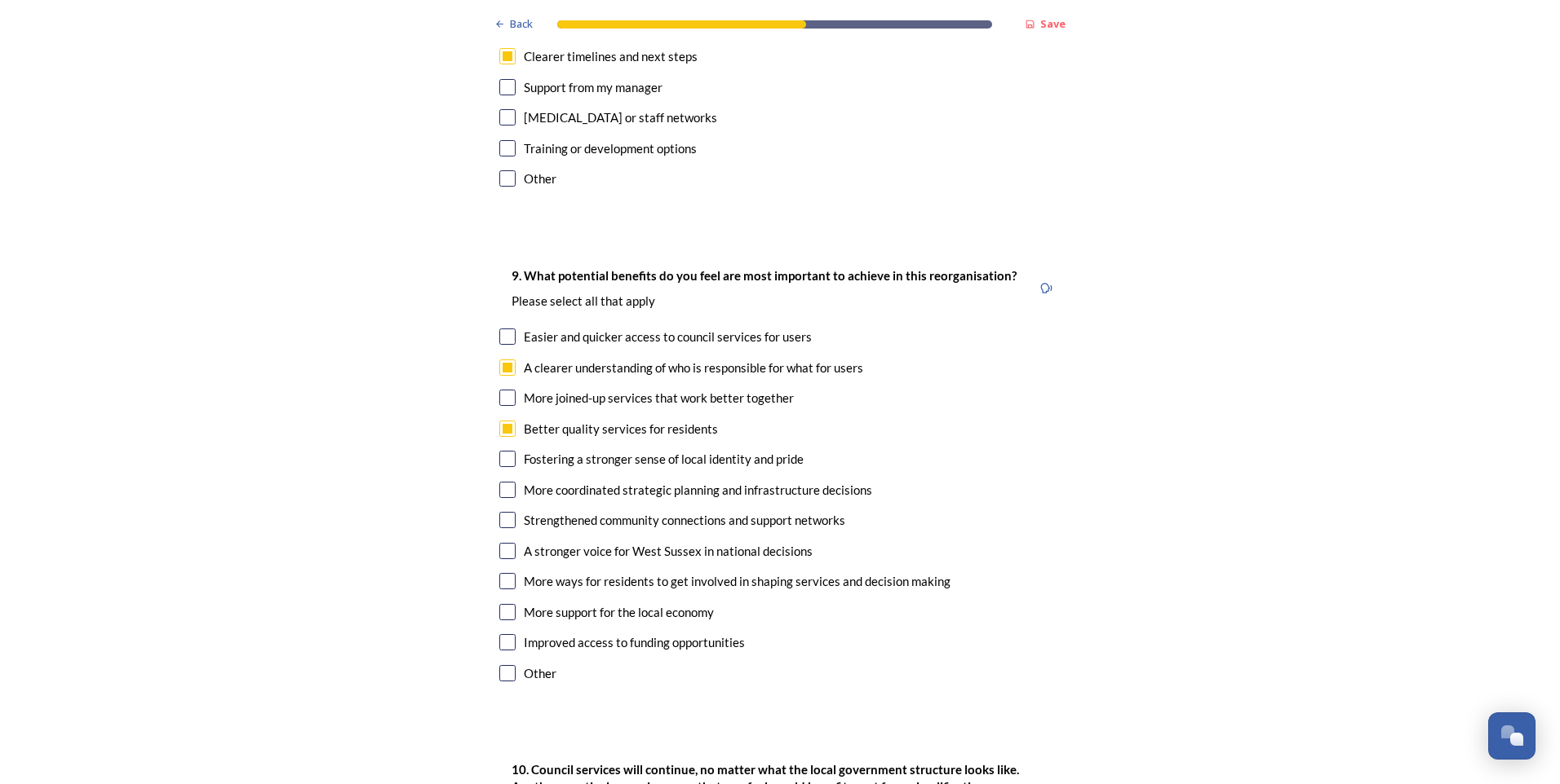
checkbox input "true"
click at [499, 512] on input "checkbox" at bounding box center [507, 520] width 17 height 17
checkbox input "true"
click at [509, 543] on input "checkbox" at bounding box center [507, 551] width 17 height 17
checkbox input "true"
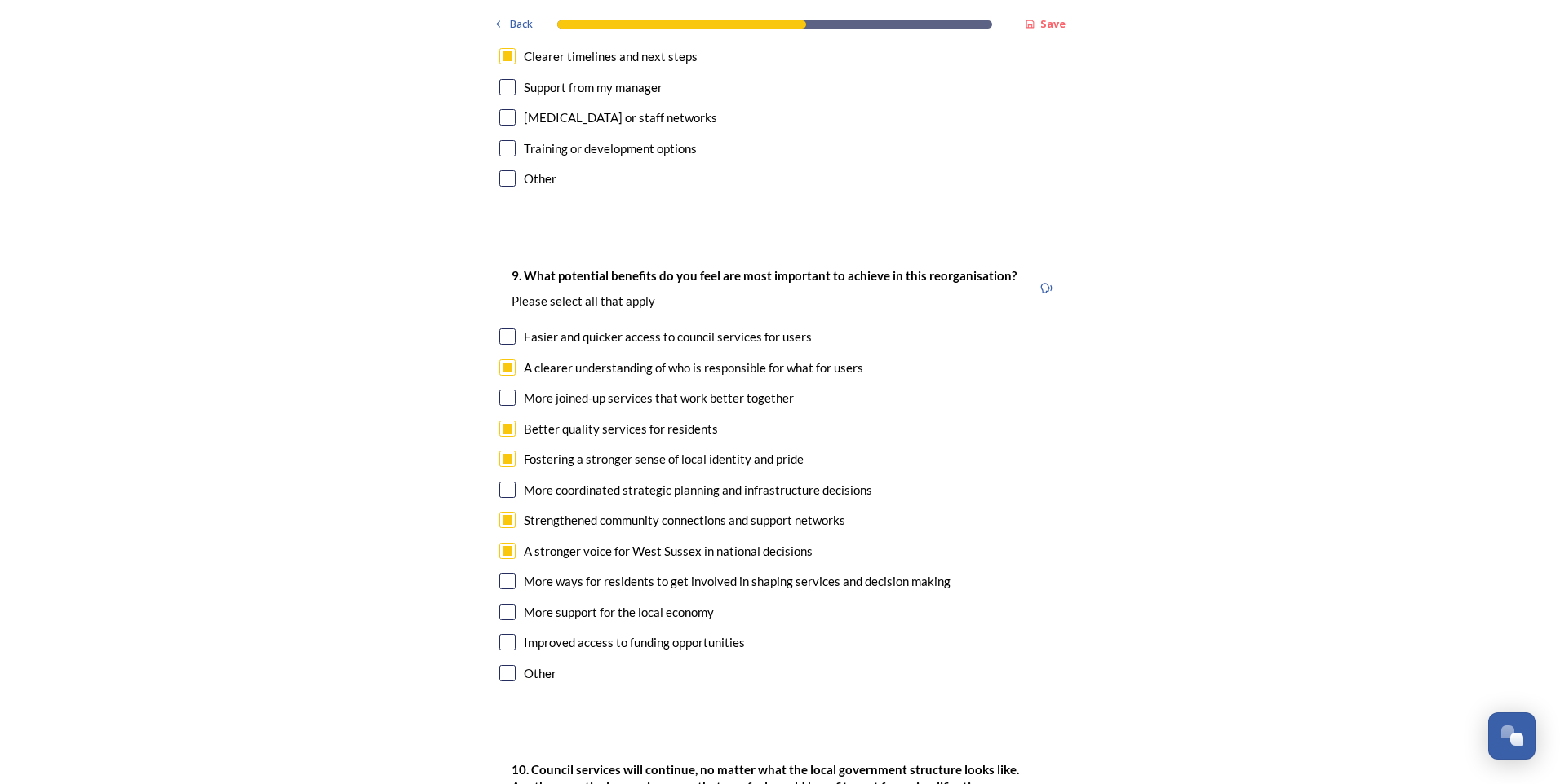
click at [502, 573] on input "checkbox" at bounding box center [507, 581] width 17 height 17
checkbox input "true"
click at [505, 634] on input "checkbox" at bounding box center [507, 642] width 17 height 17
checkbox input "true"
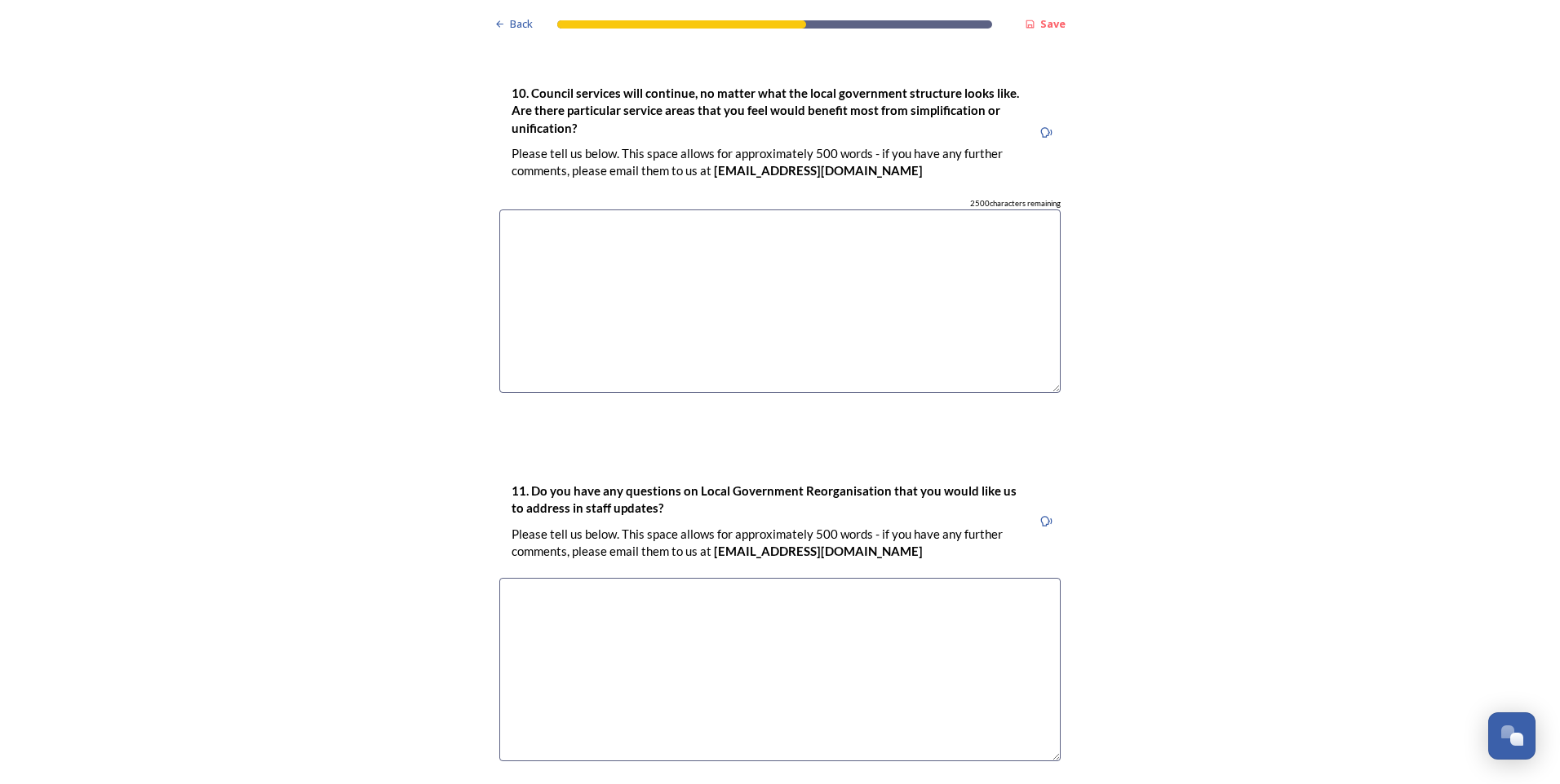
scroll to position [4647, 0]
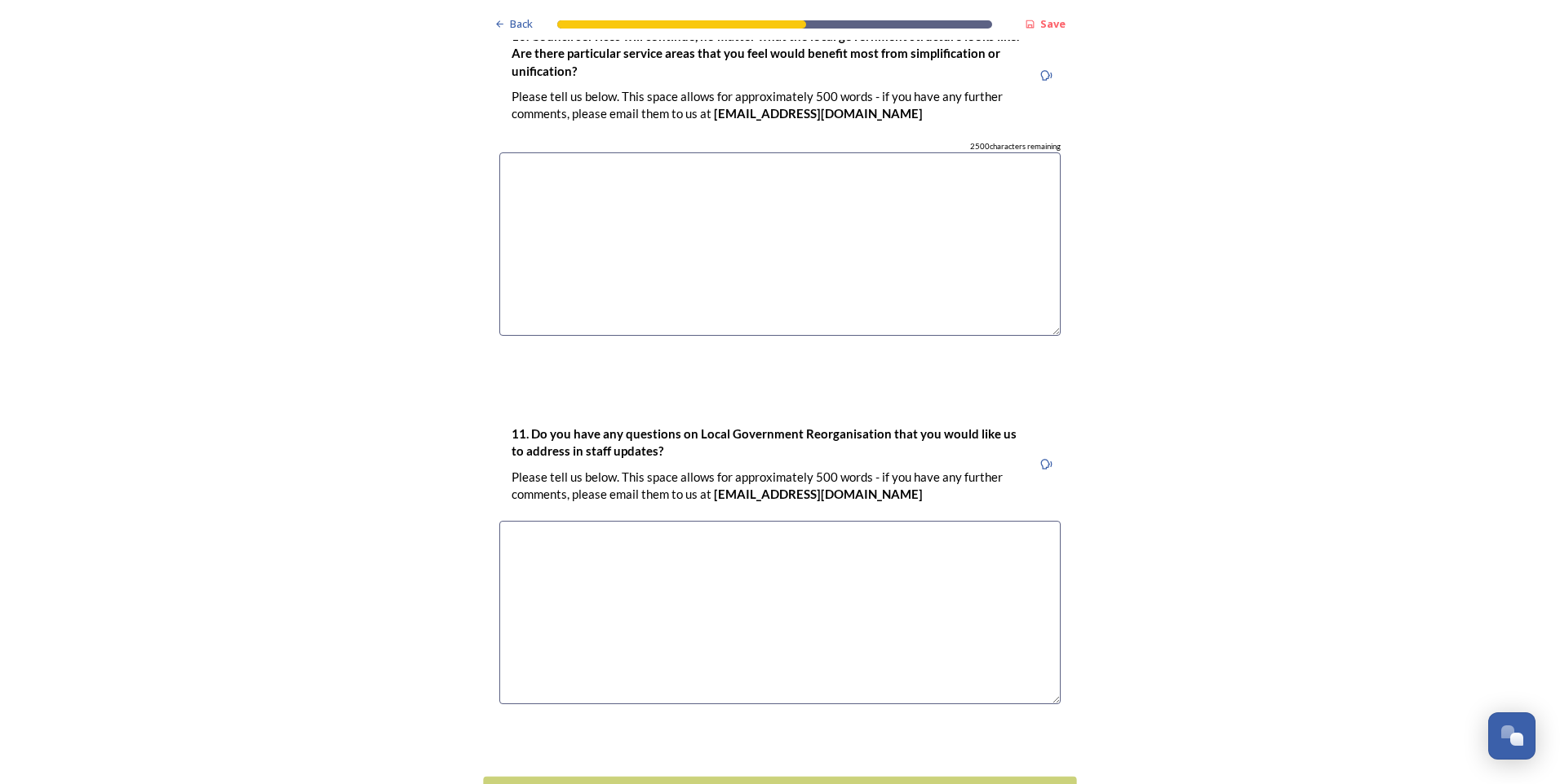
click at [739, 783] on div "Continue" at bounding box center [769, 795] width 553 height 22
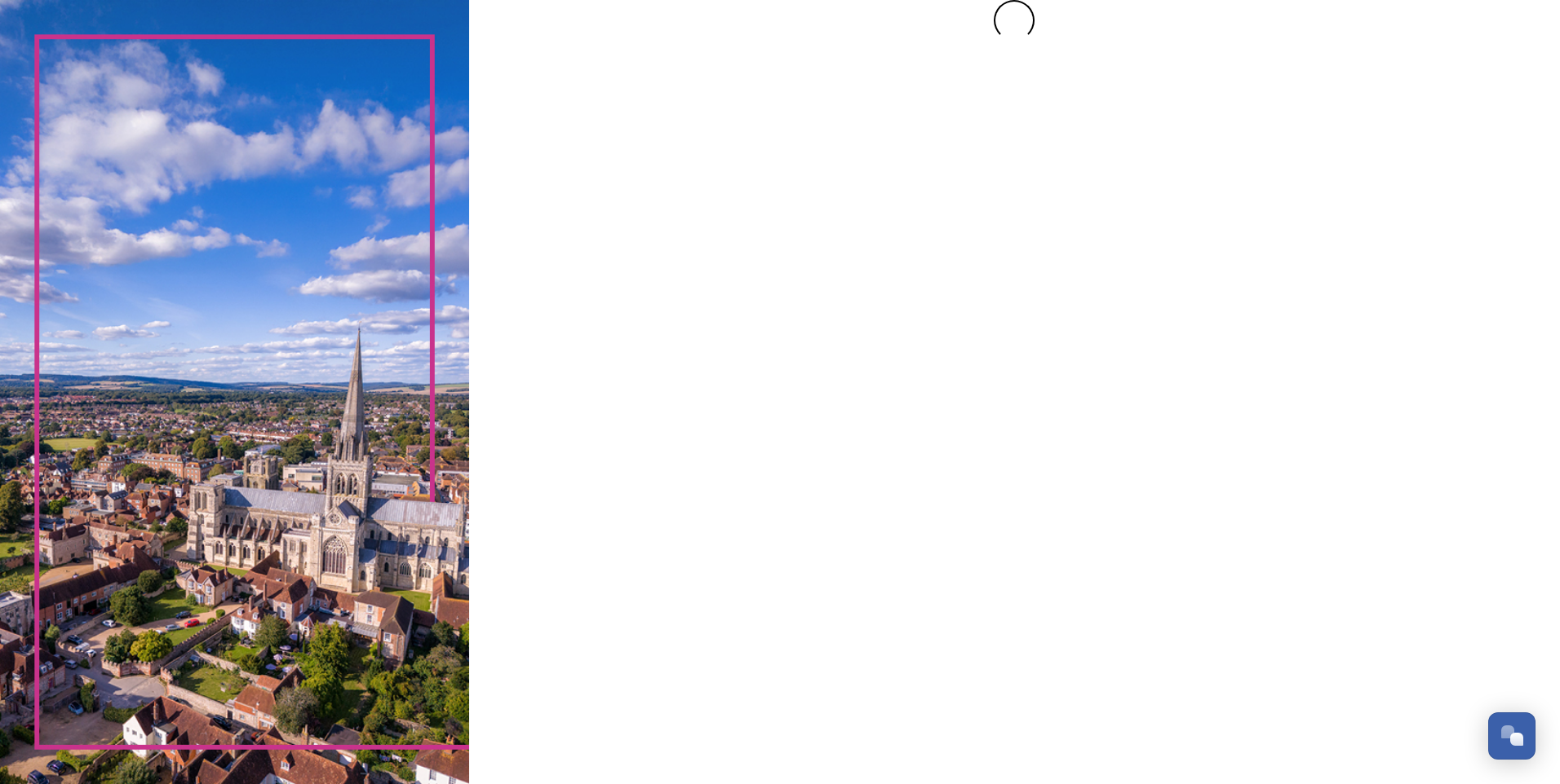
scroll to position [0, 0]
